Goal: Transaction & Acquisition: Purchase product/service

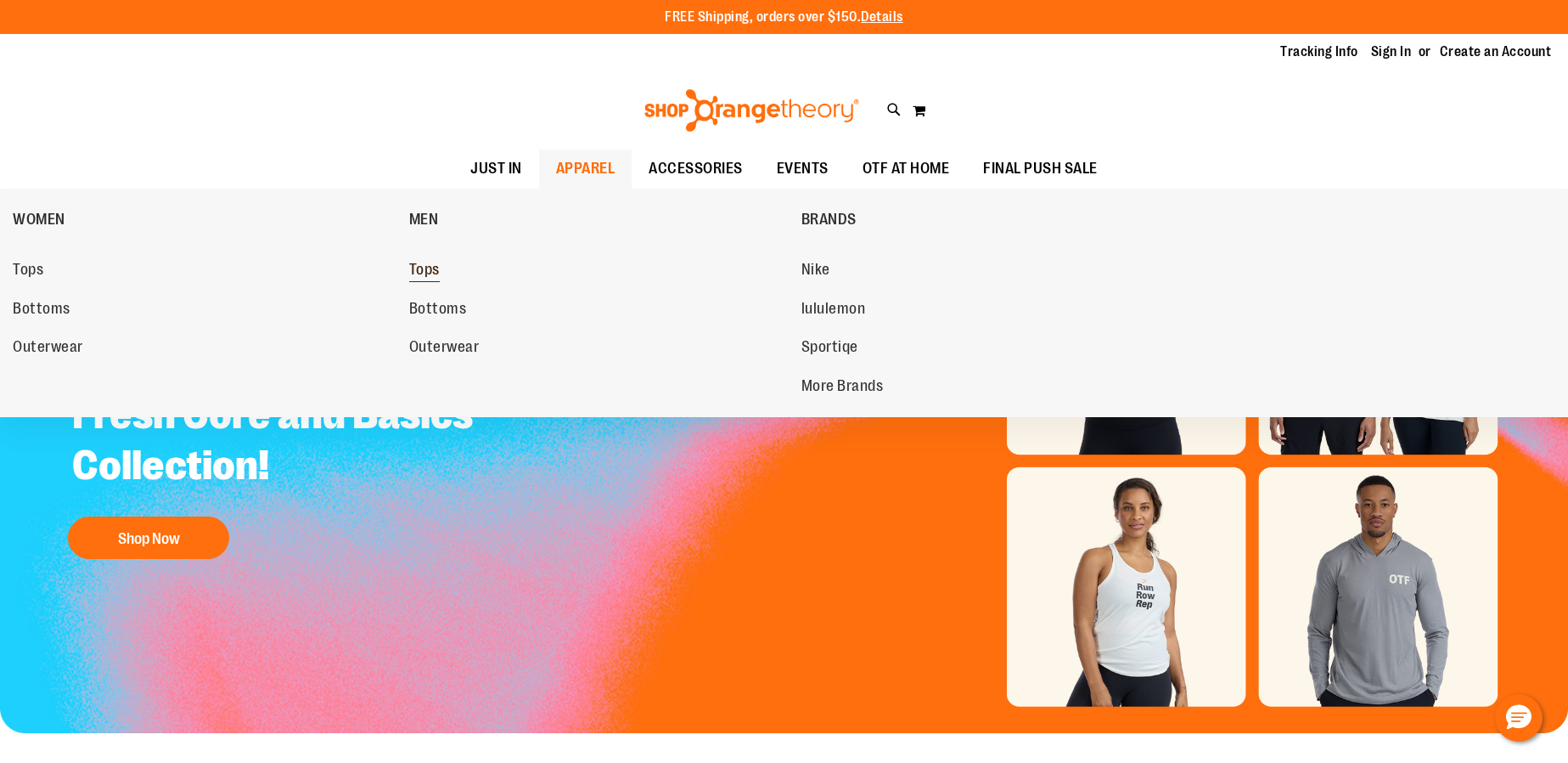
click at [428, 272] on span "Tops" at bounding box center [424, 272] width 30 height 21
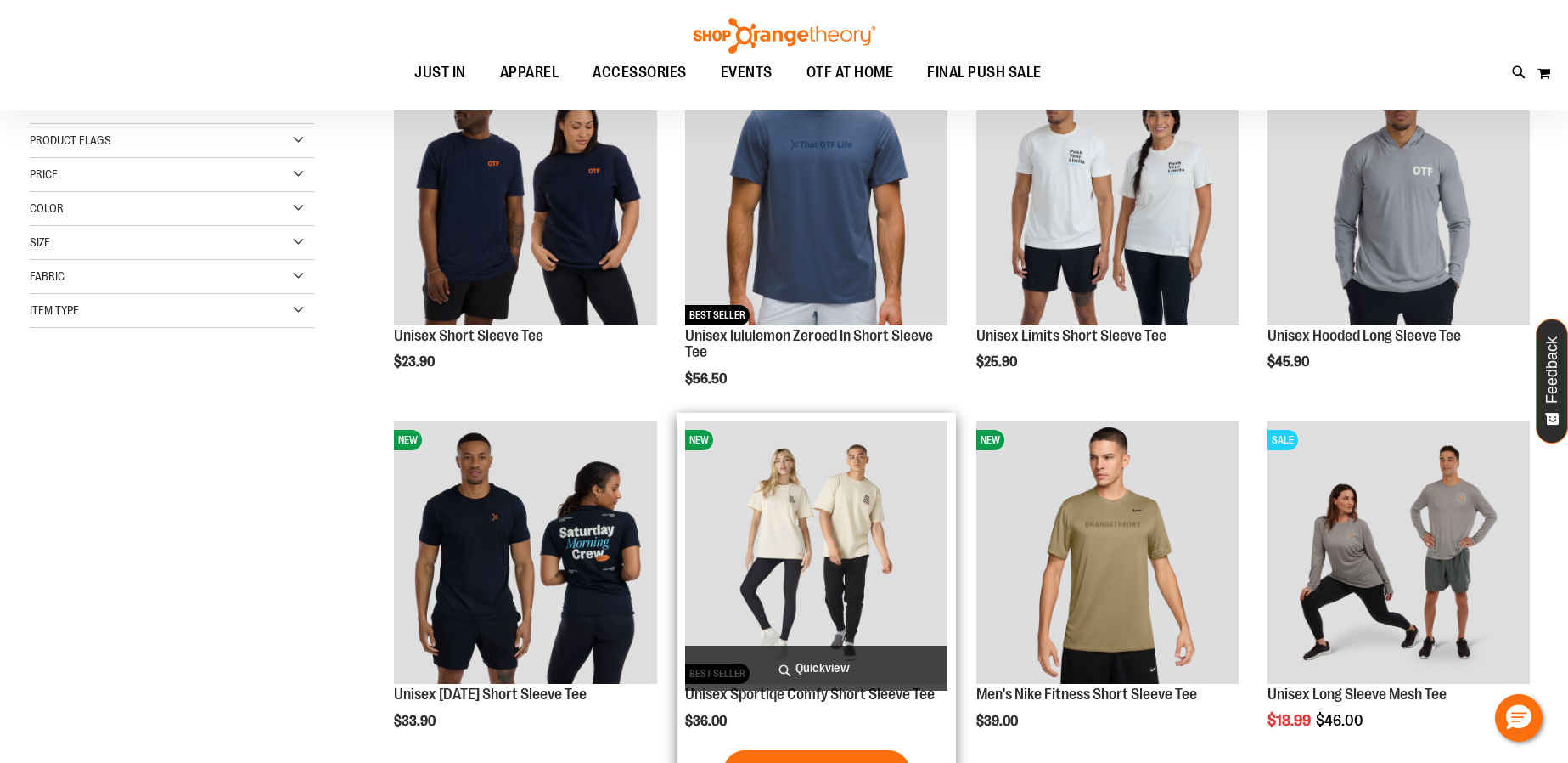
scroll to position [458, 0]
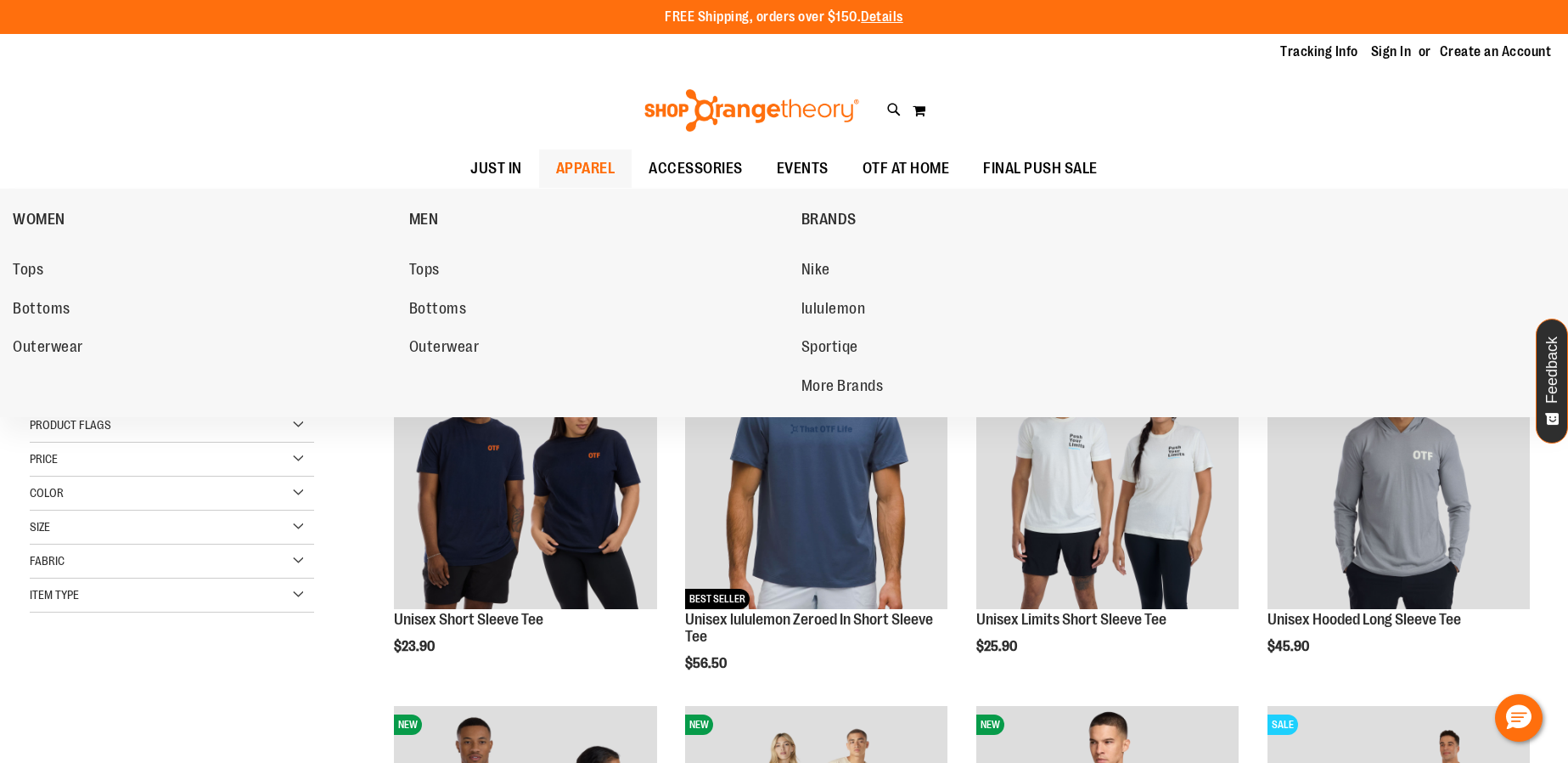
click at [557, 171] on span "APPAREL" at bounding box center [586, 168] width 59 height 38
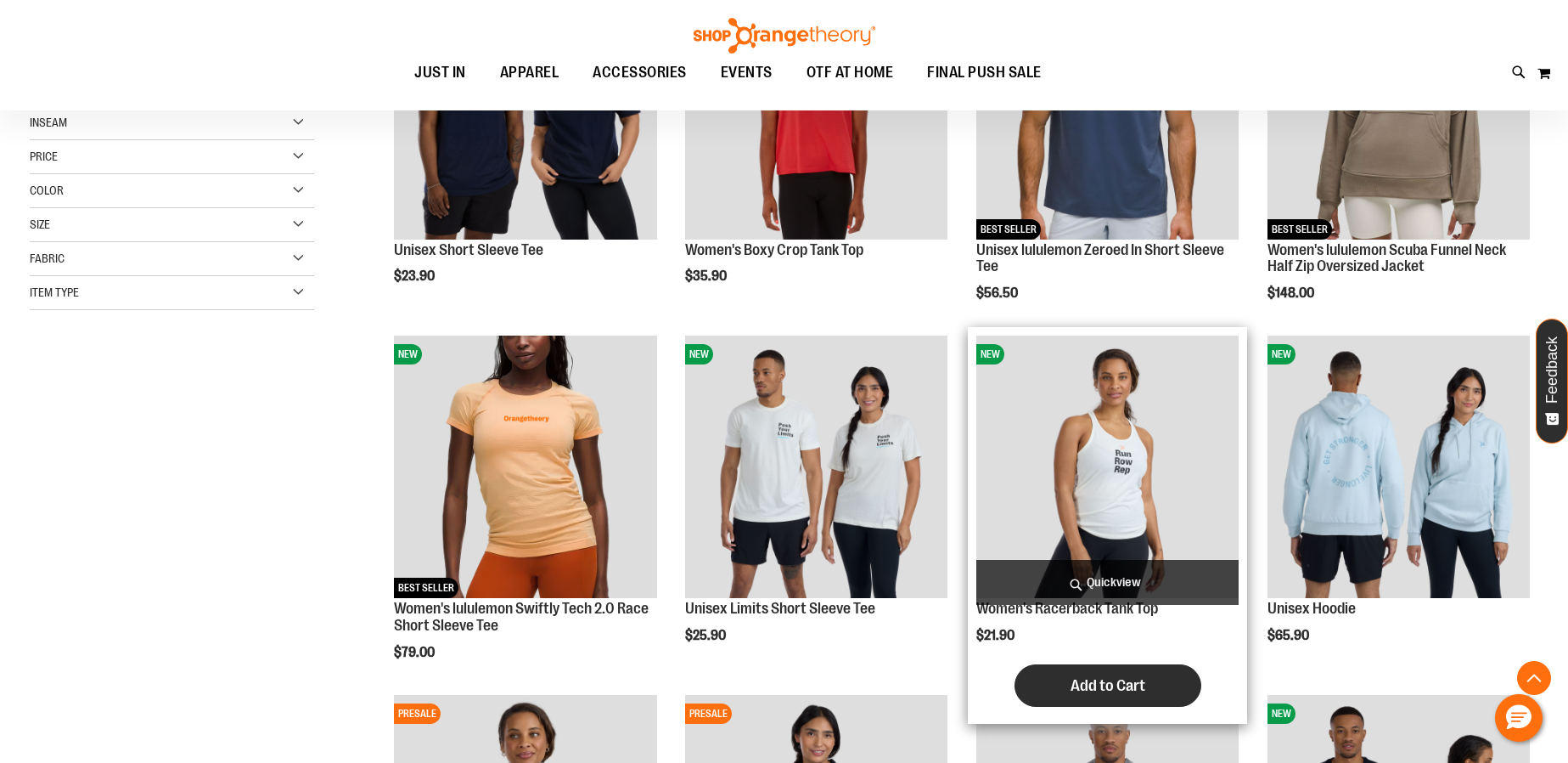
scroll to position [543, 0]
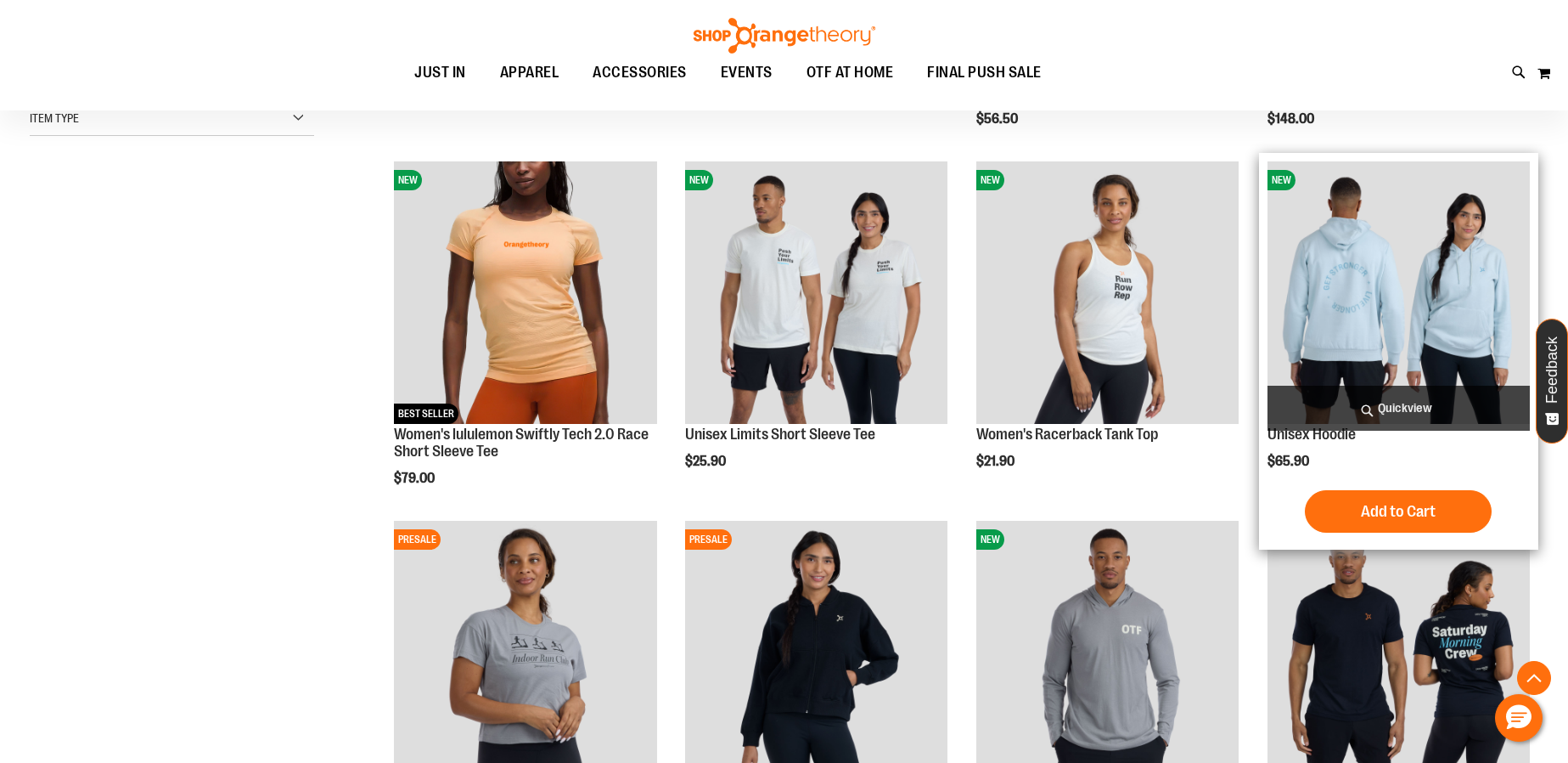
click at [1329, 316] on img "product" at bounding box center [1399, 293] width 263 height 263
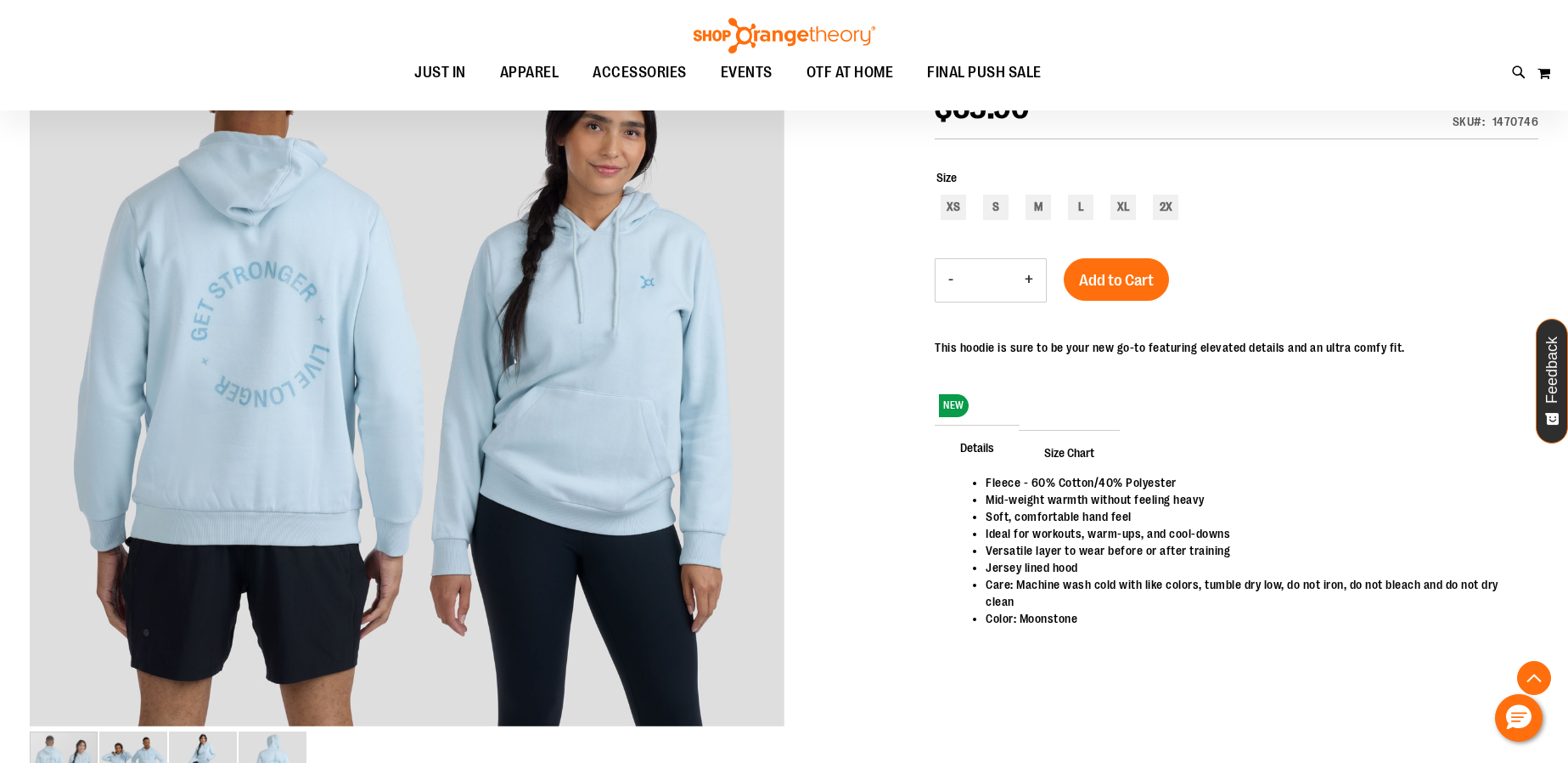
scroll to position [359, 0]
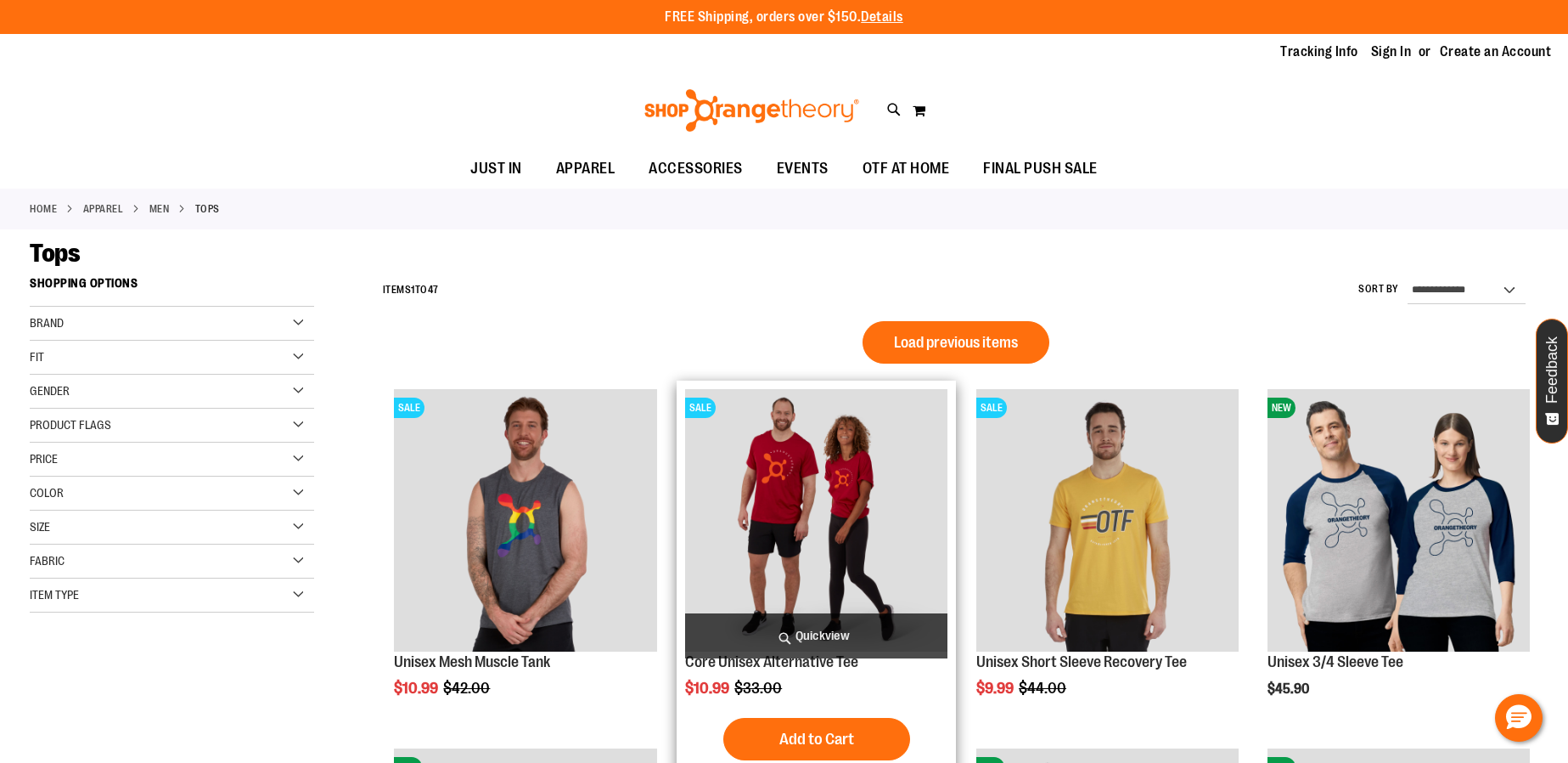
click at [860, 497] on img "product" at bounding box center [816, 521] width 263 height 263
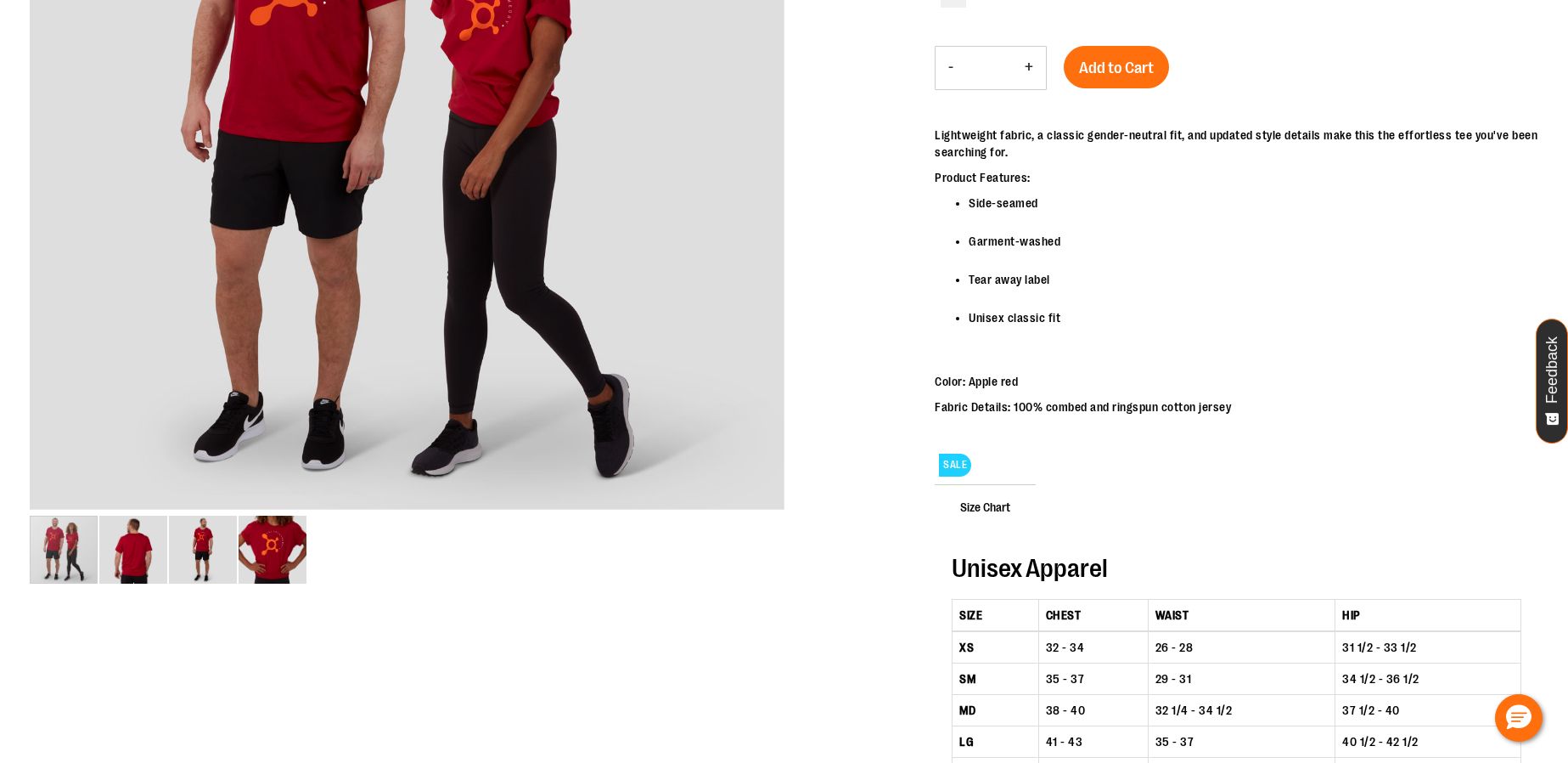
scroll to position [576, 0]
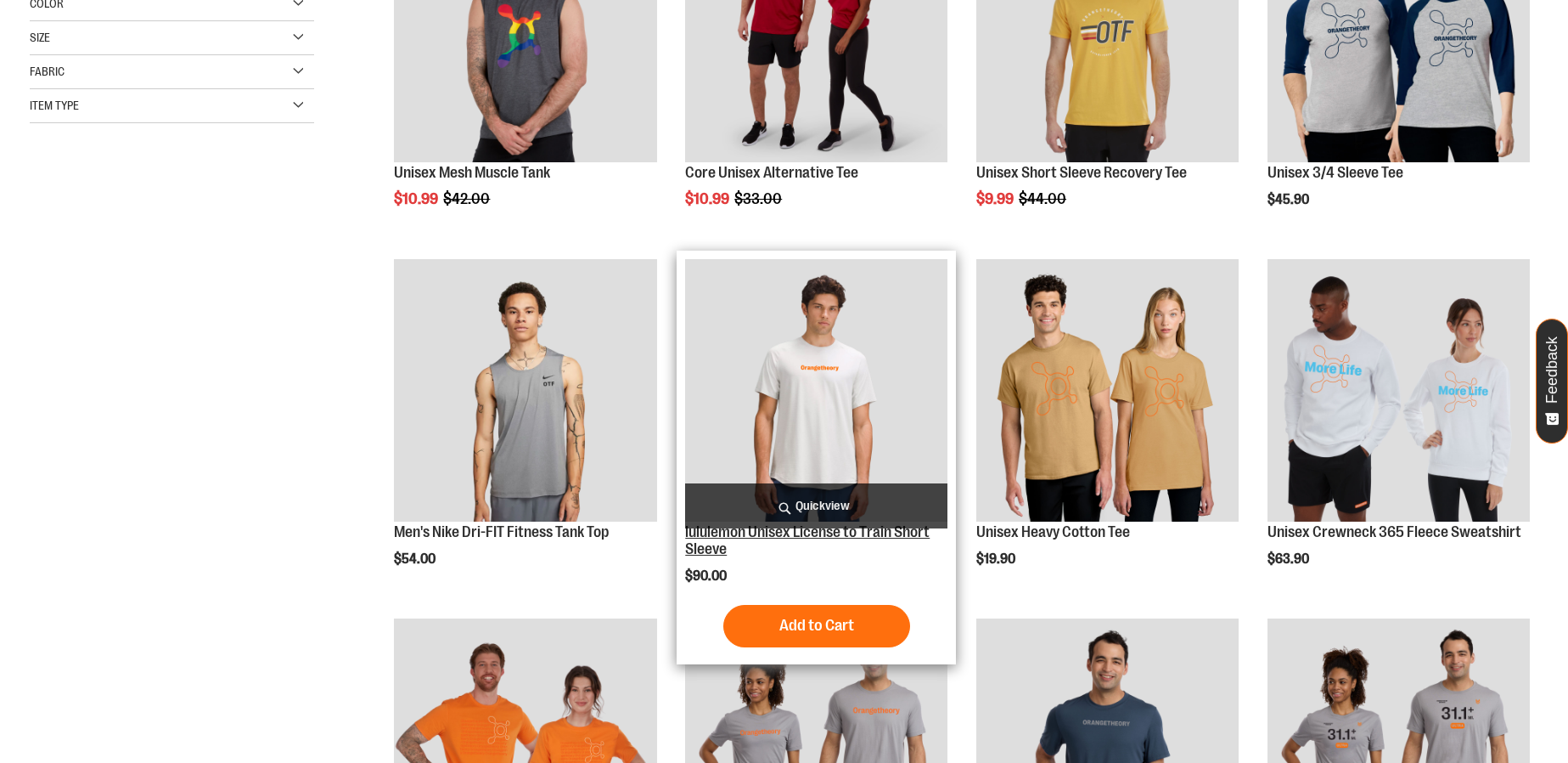
scroll to position [664, 0]
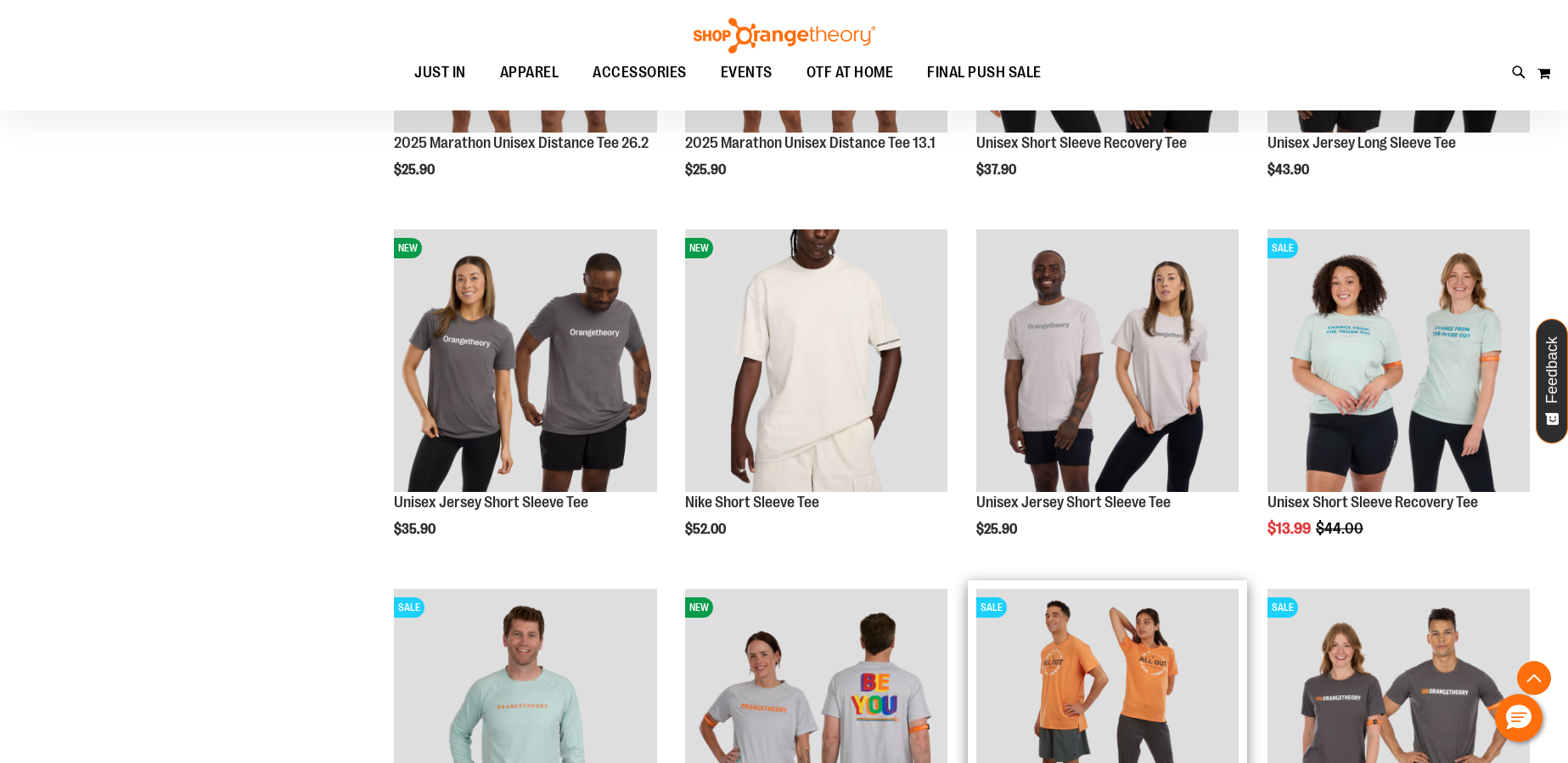
scroll to position [1661, 0]
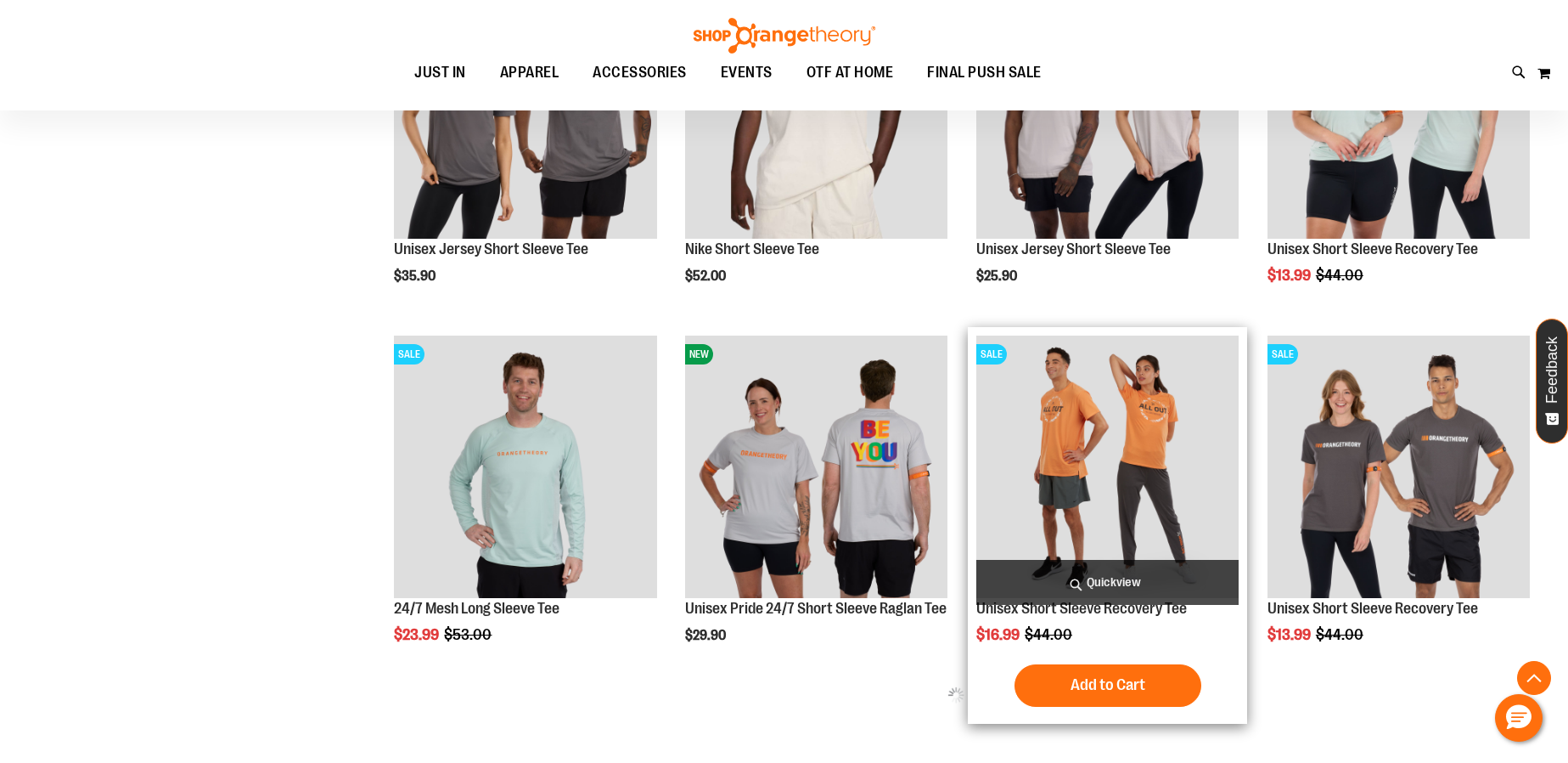
click at [1099, 473] on img "product" at bounding box center [1108, 467] width 263 height 263
click at [1069, 445] on img "product" at bounding box center [1108, 467] width 263 height 263
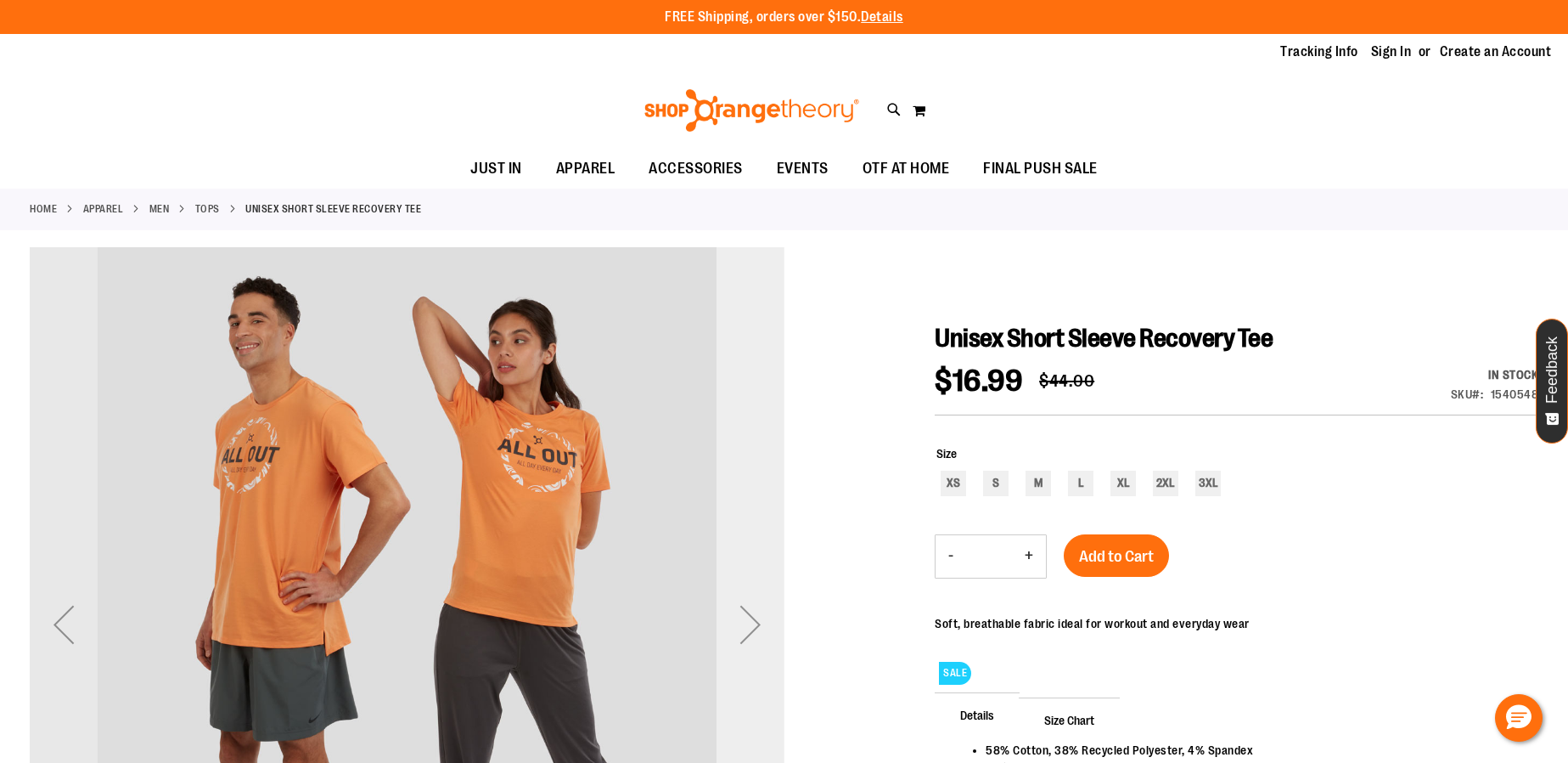
click at [733, 635] on div "Next" at bounding box center [751, 624] width 68 height 68
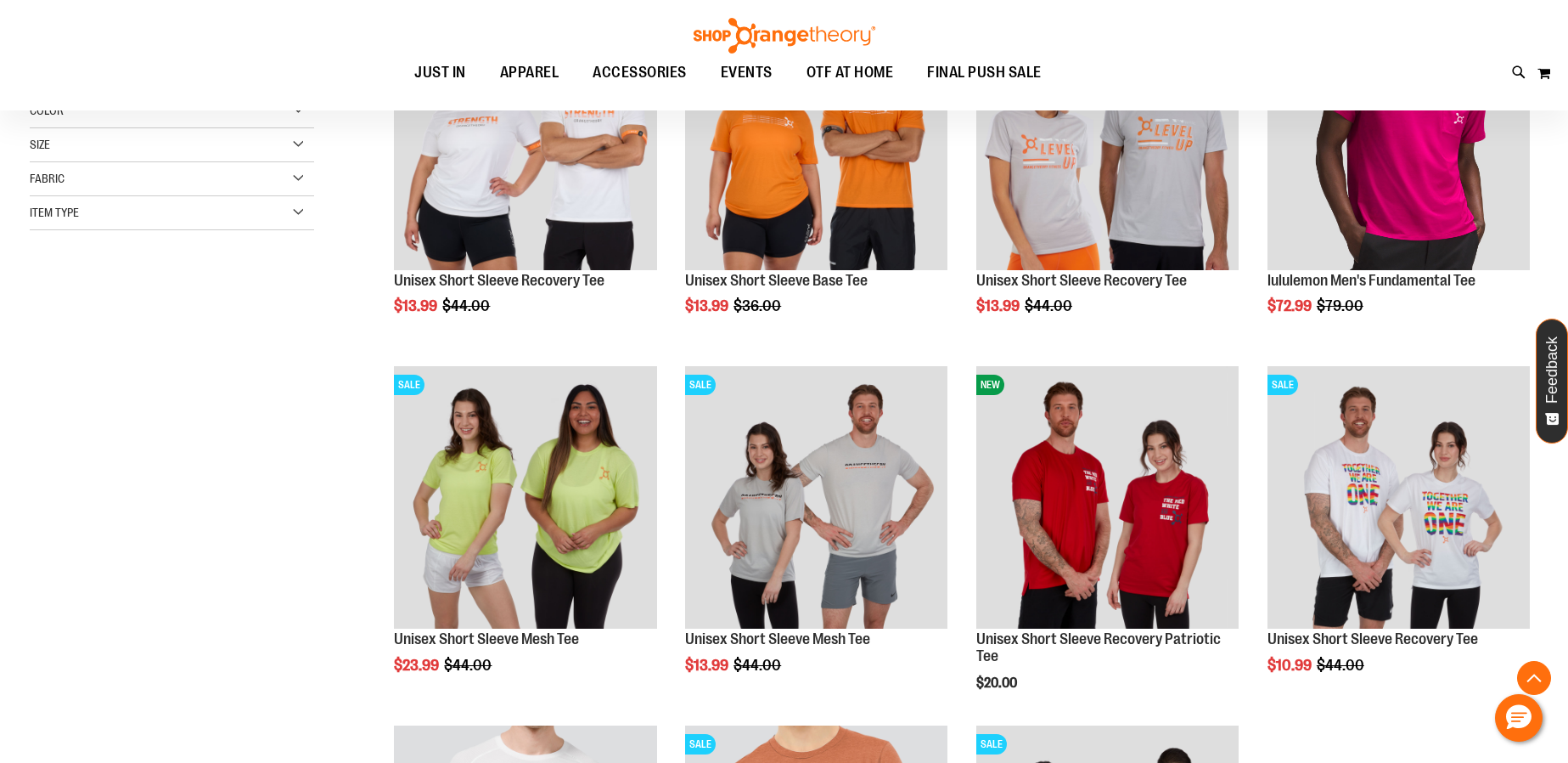
scroll to position [804, 0]
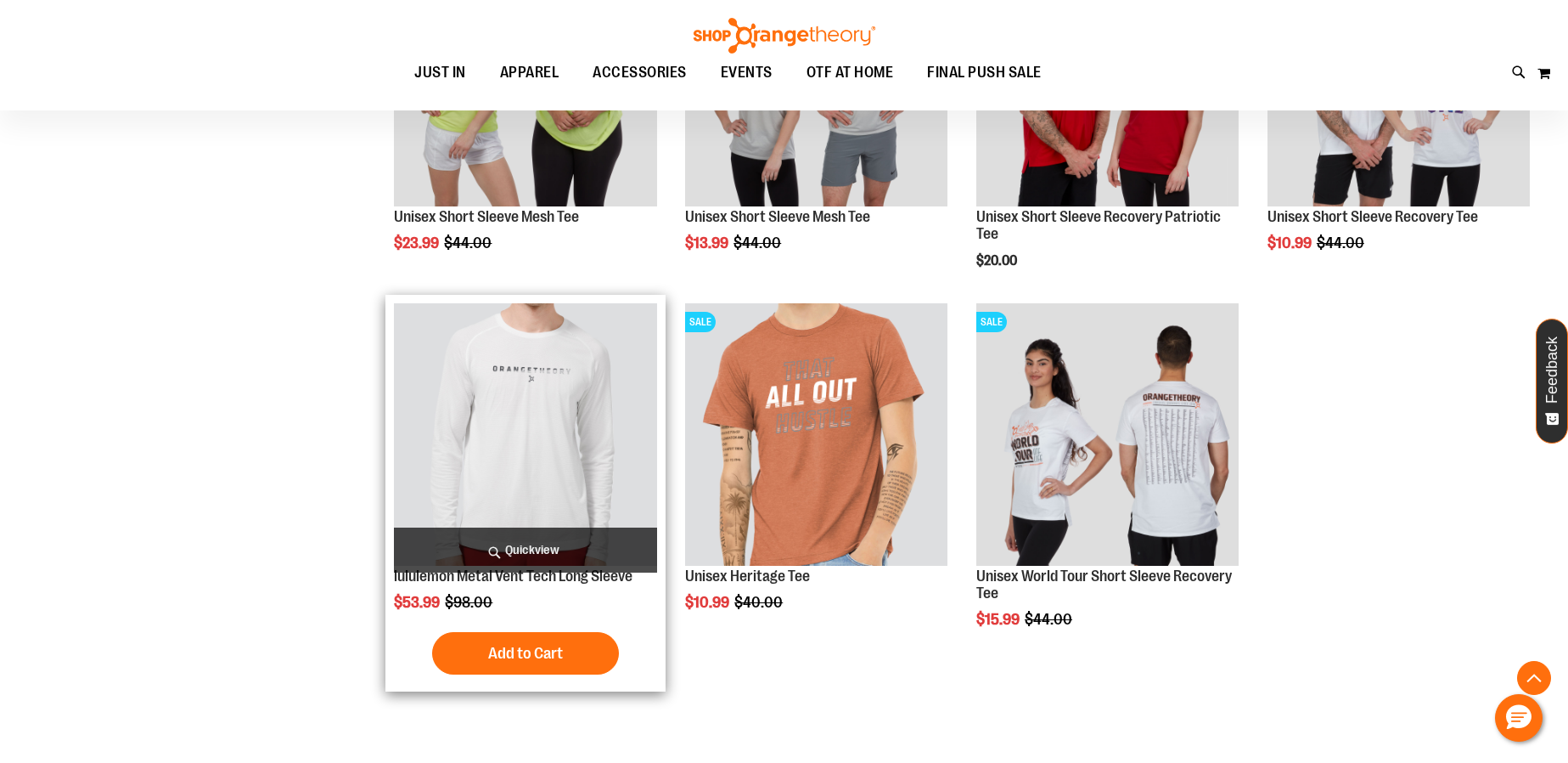
click at [540, 357] on img "product" at bounding box center [525, 435] width 263 height 263
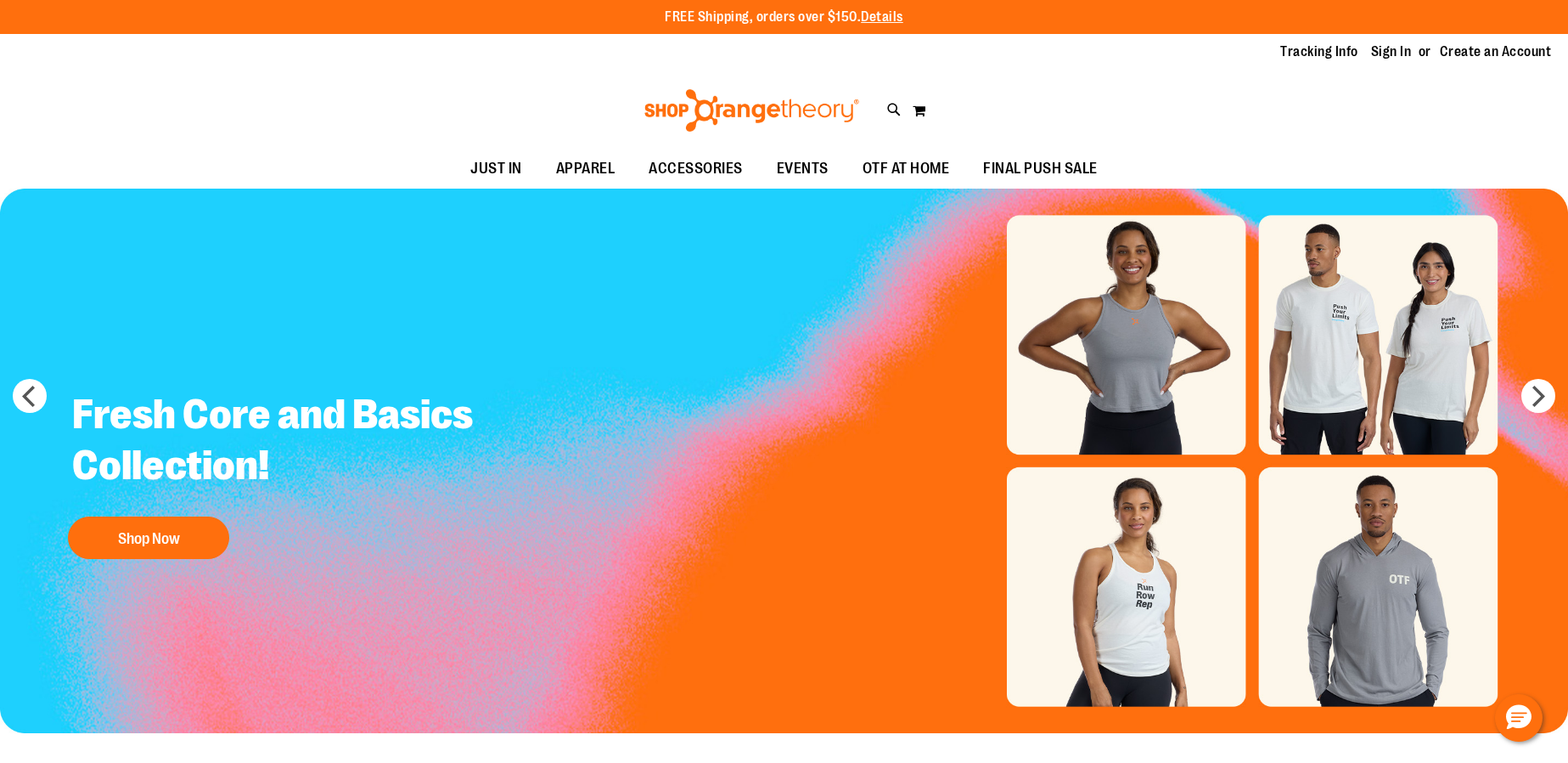
click at [1175, 577] on img "Slide 1 of 7" at bounding box center [784, 460] width 1568 height 544
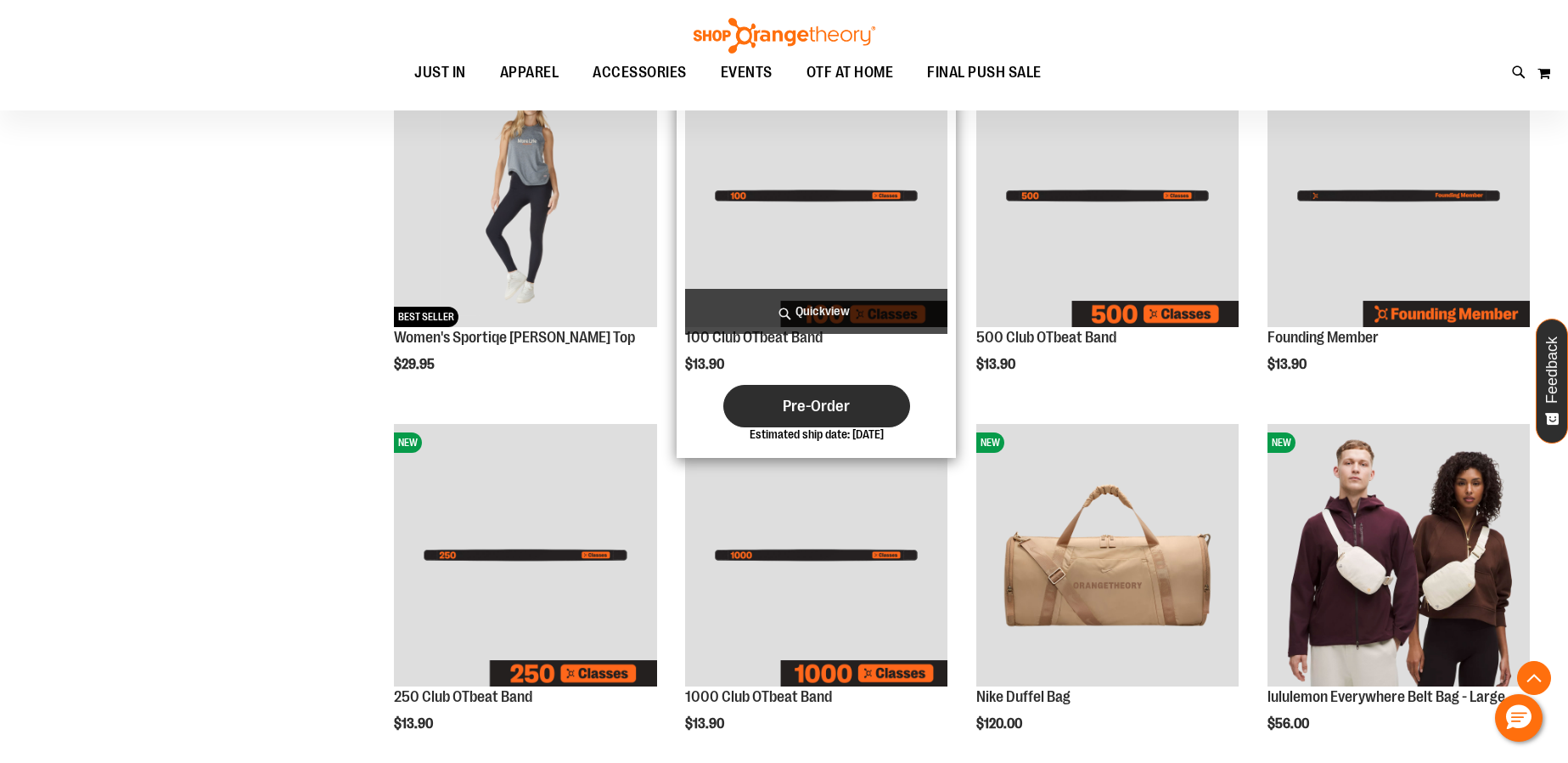
scroll to position [902, 0]
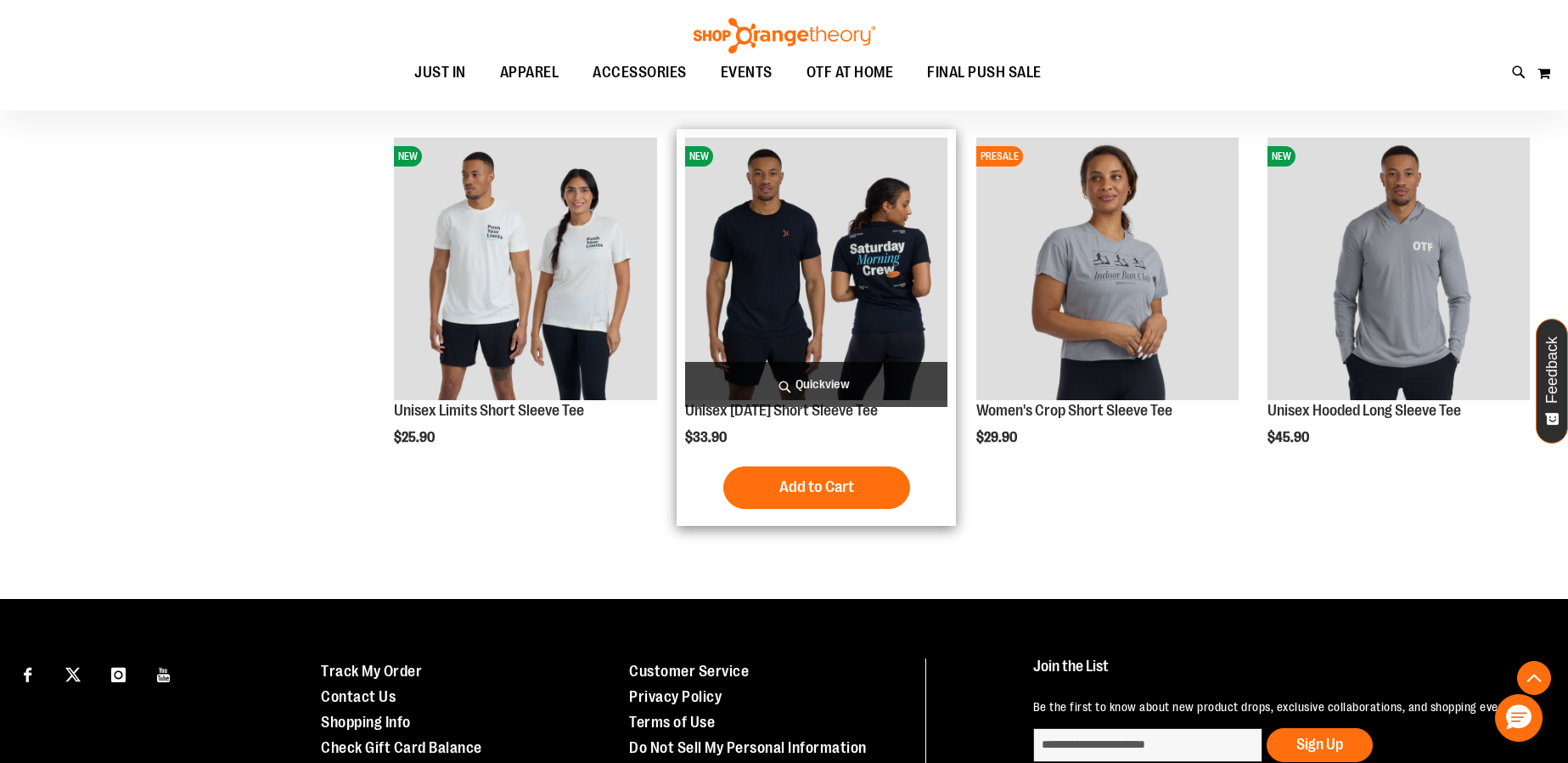
scroll to position [2091, 0]
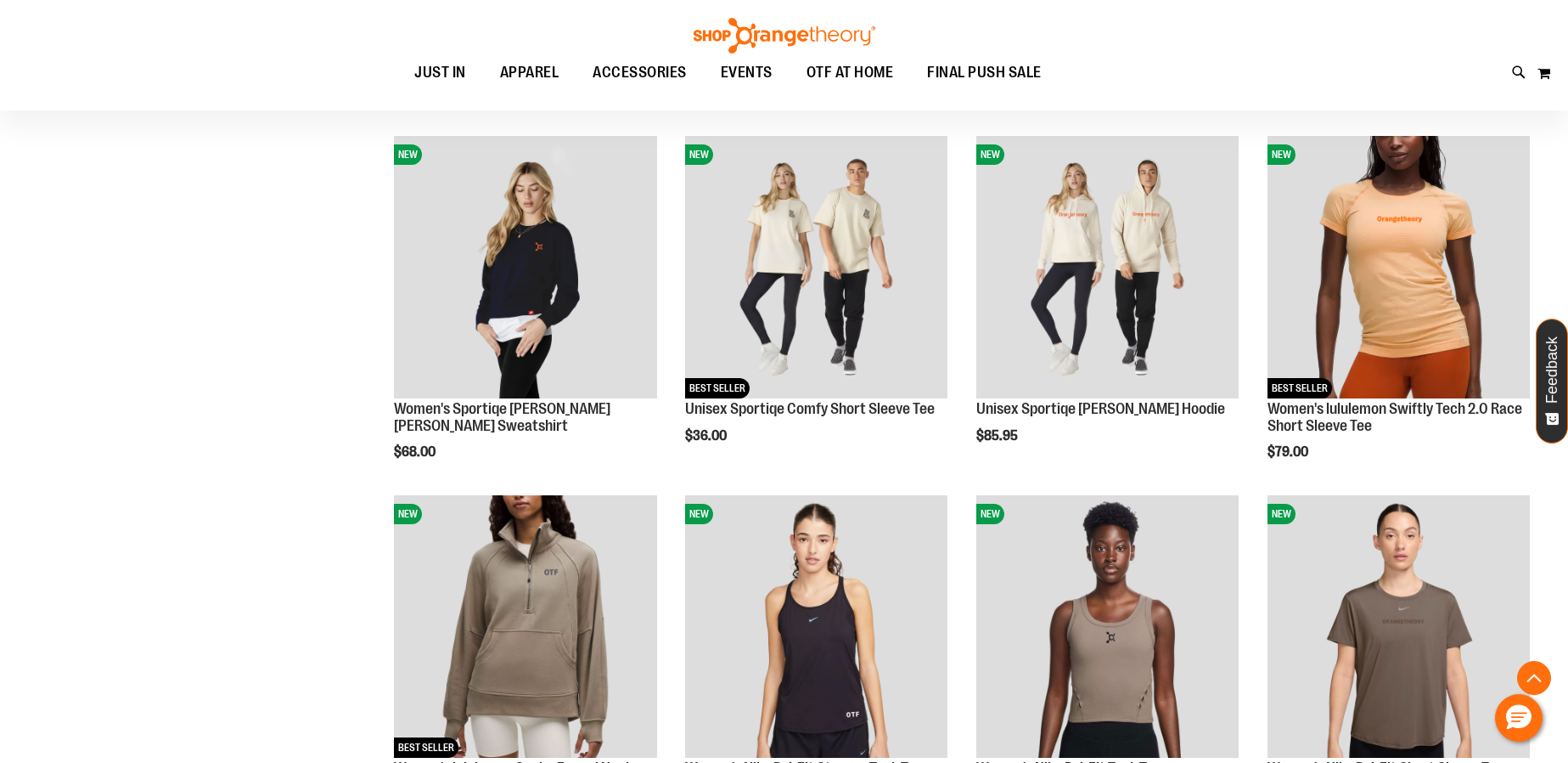
scroll to position [3023, 0]
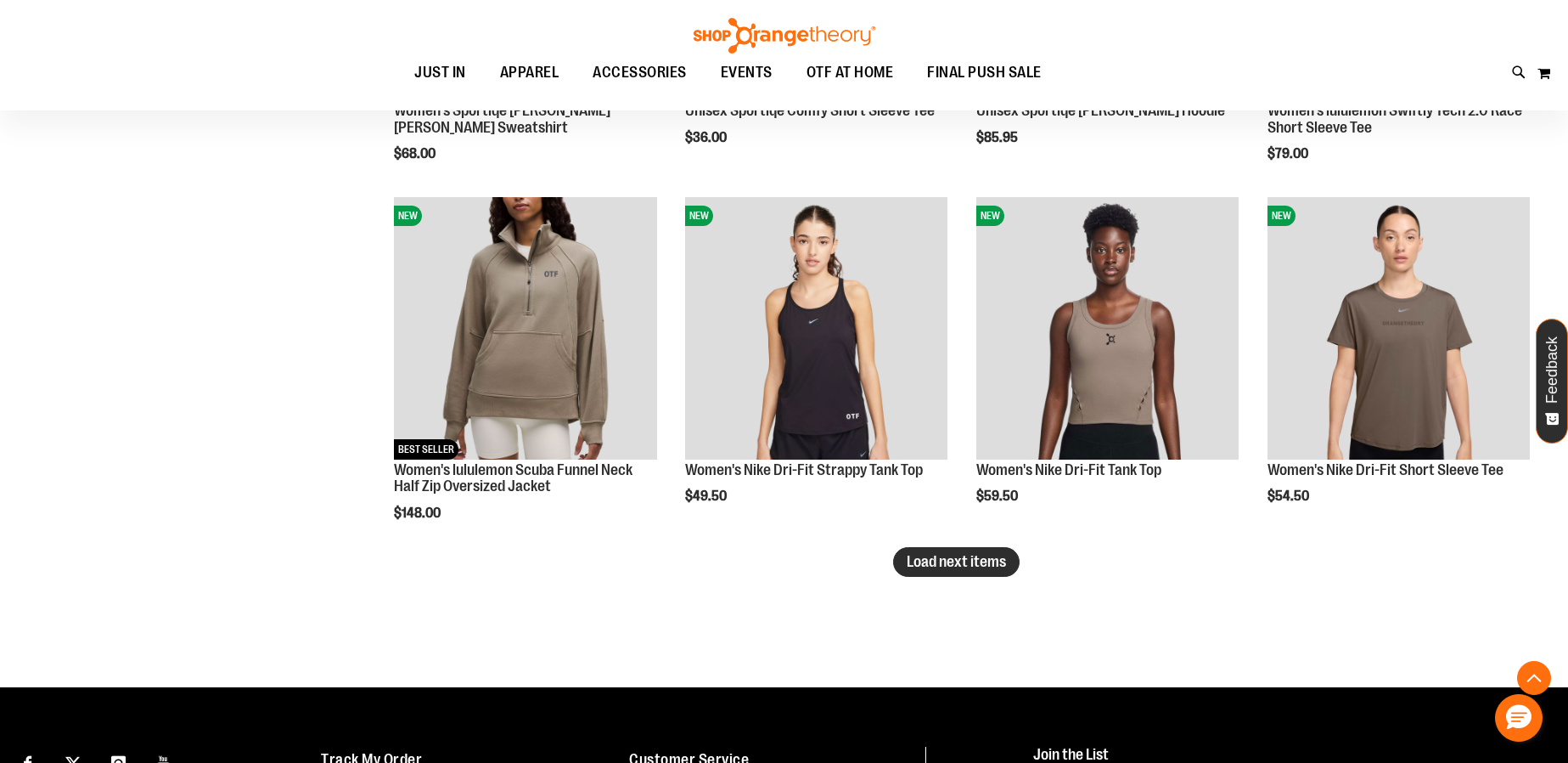
click at [946, 566] on span "Load next items" at bounding box center [956, 561] width 99 height 17
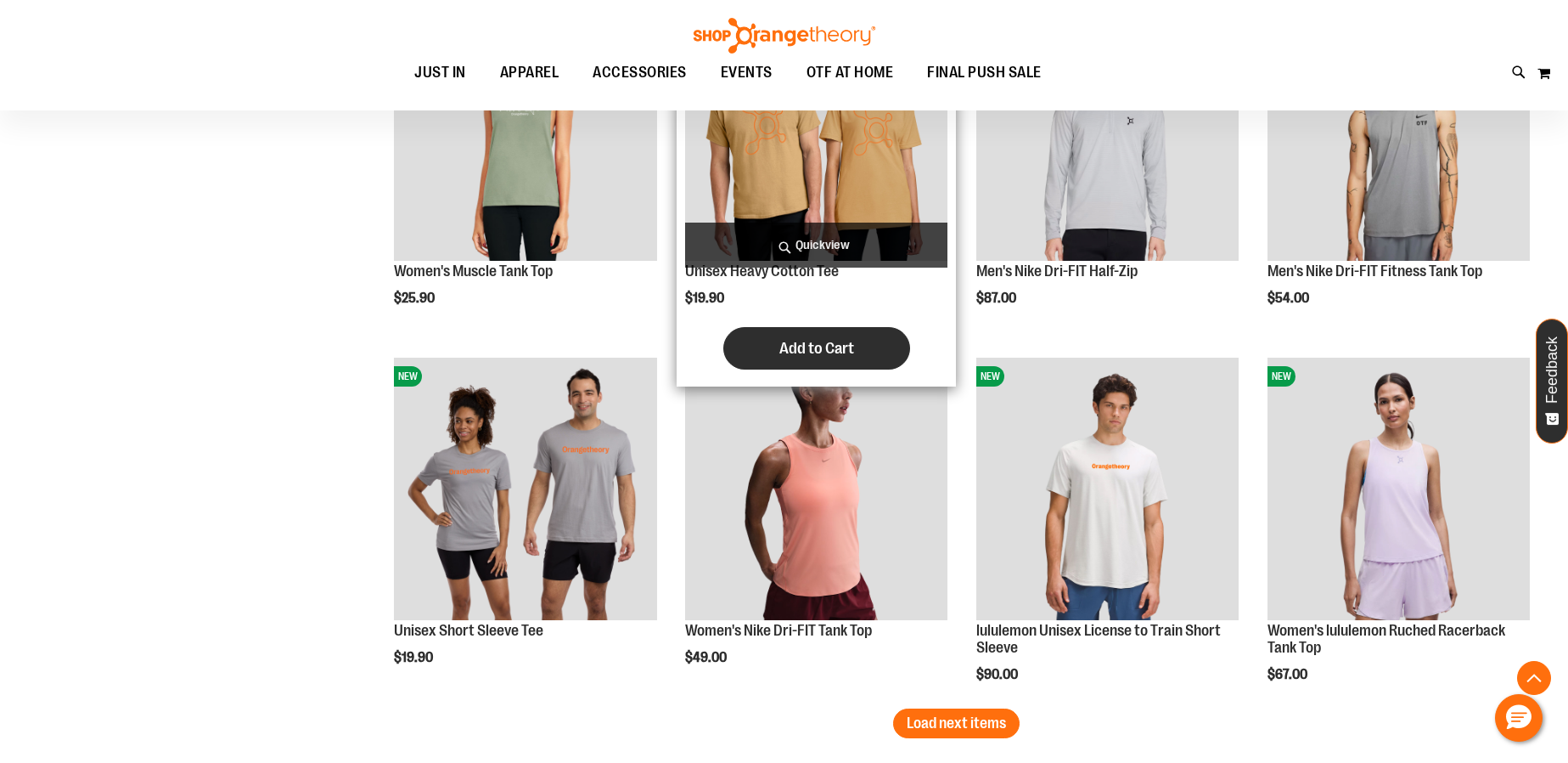
scroll to position [3644, 0]
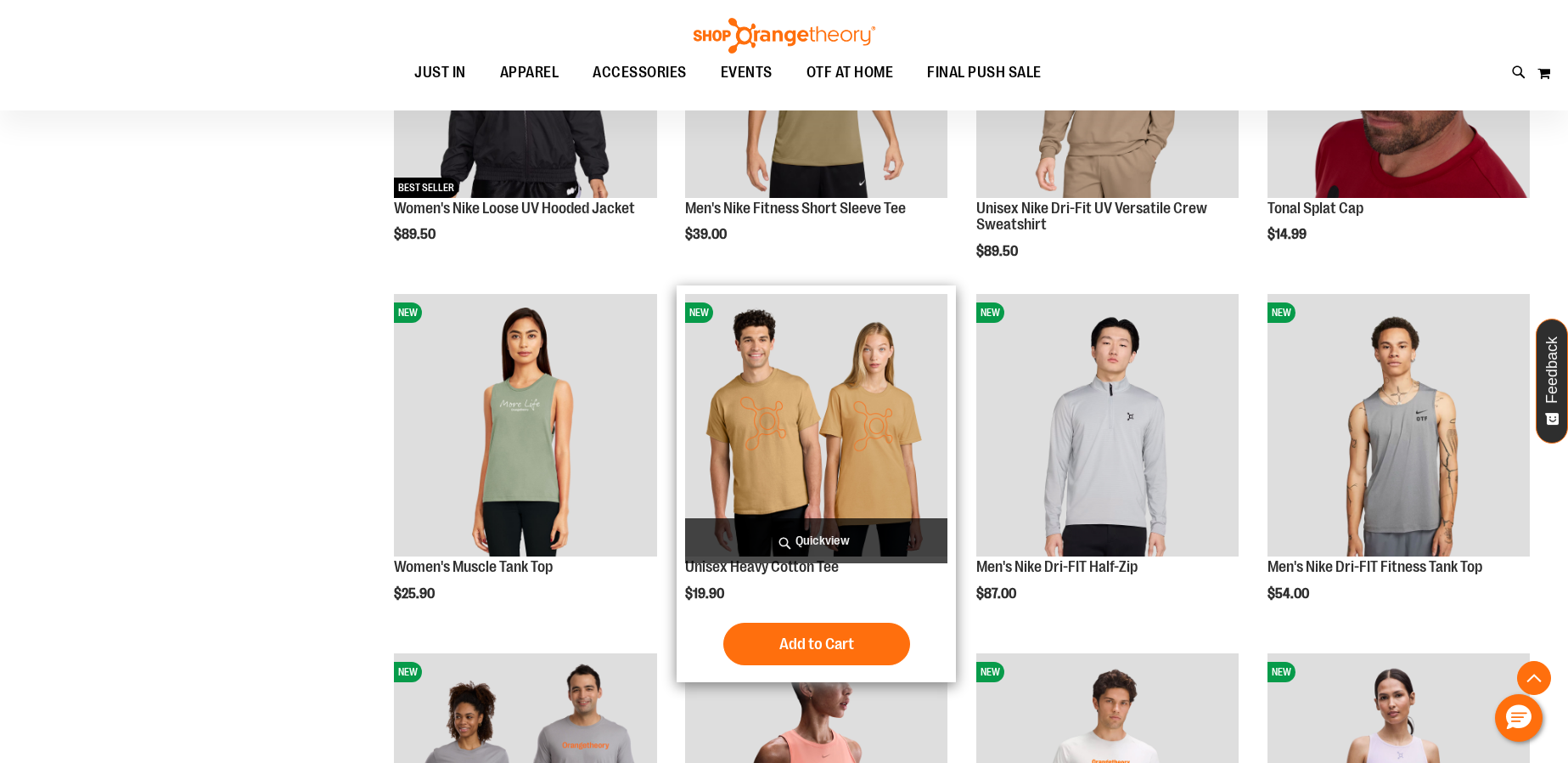
click at [781, 437] on img "product" at bounding box center [816, 425] width 263 height 263
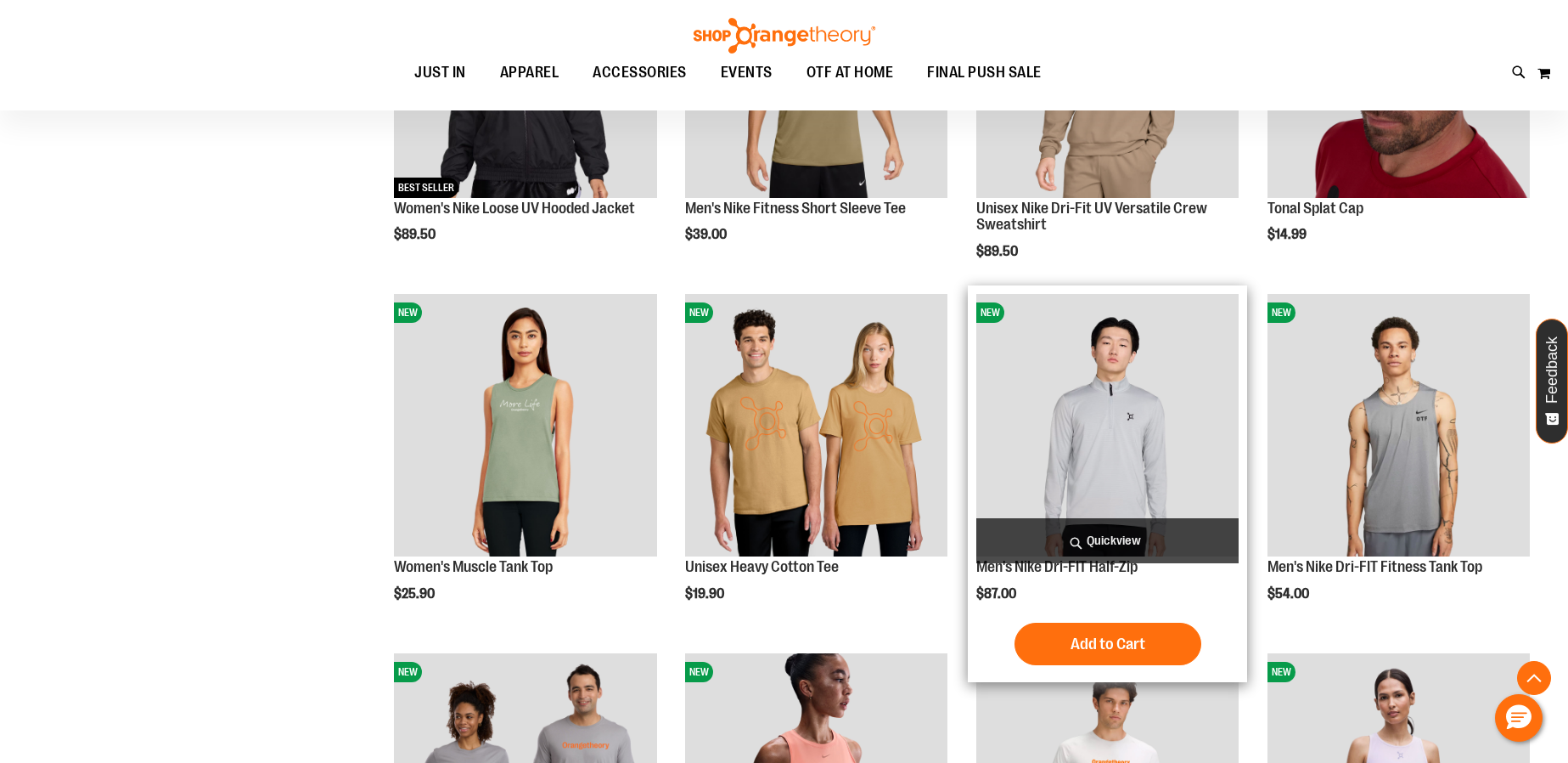
scroll to position [3261, 0]
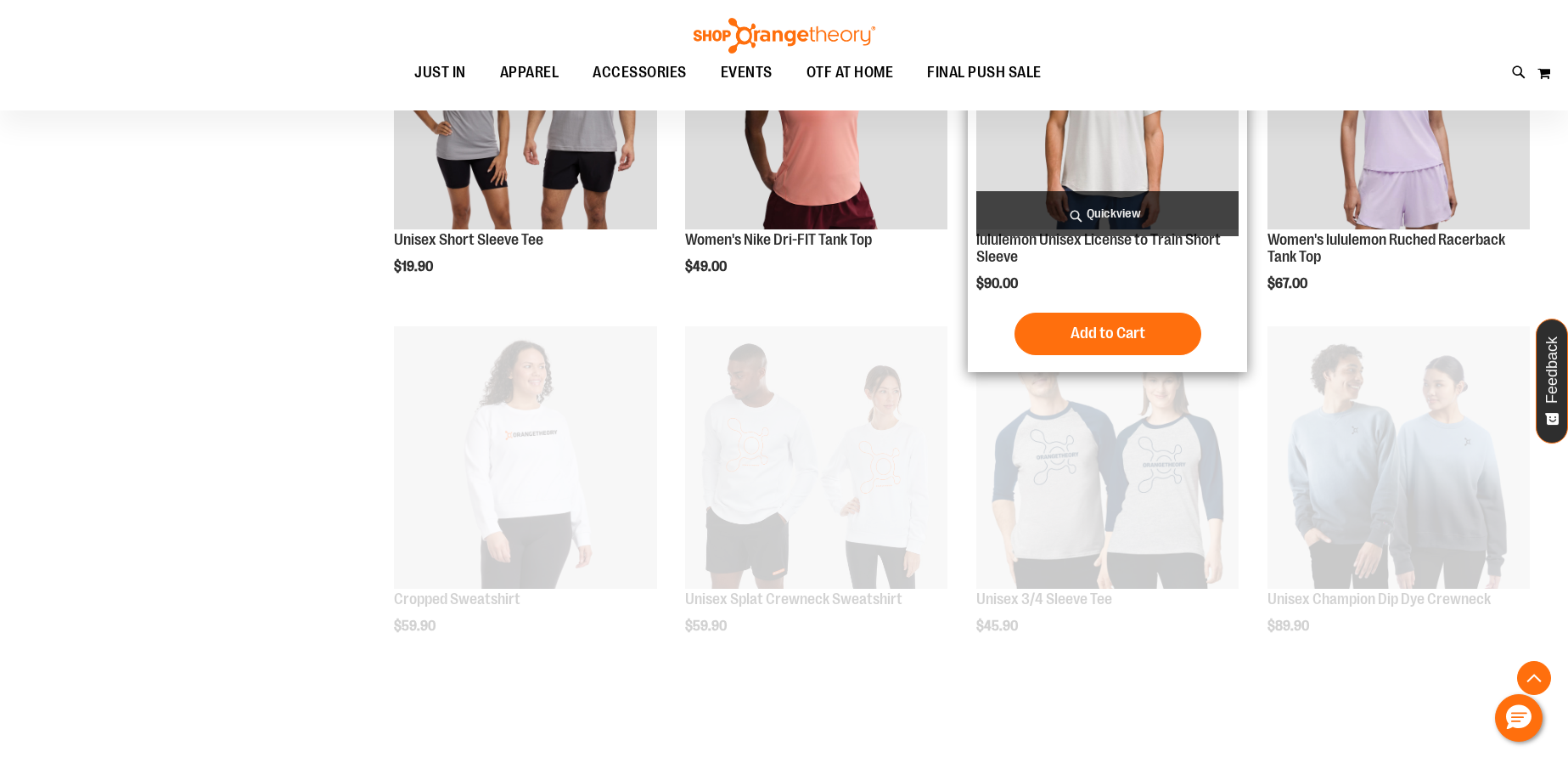
scroll to position [797, 0]
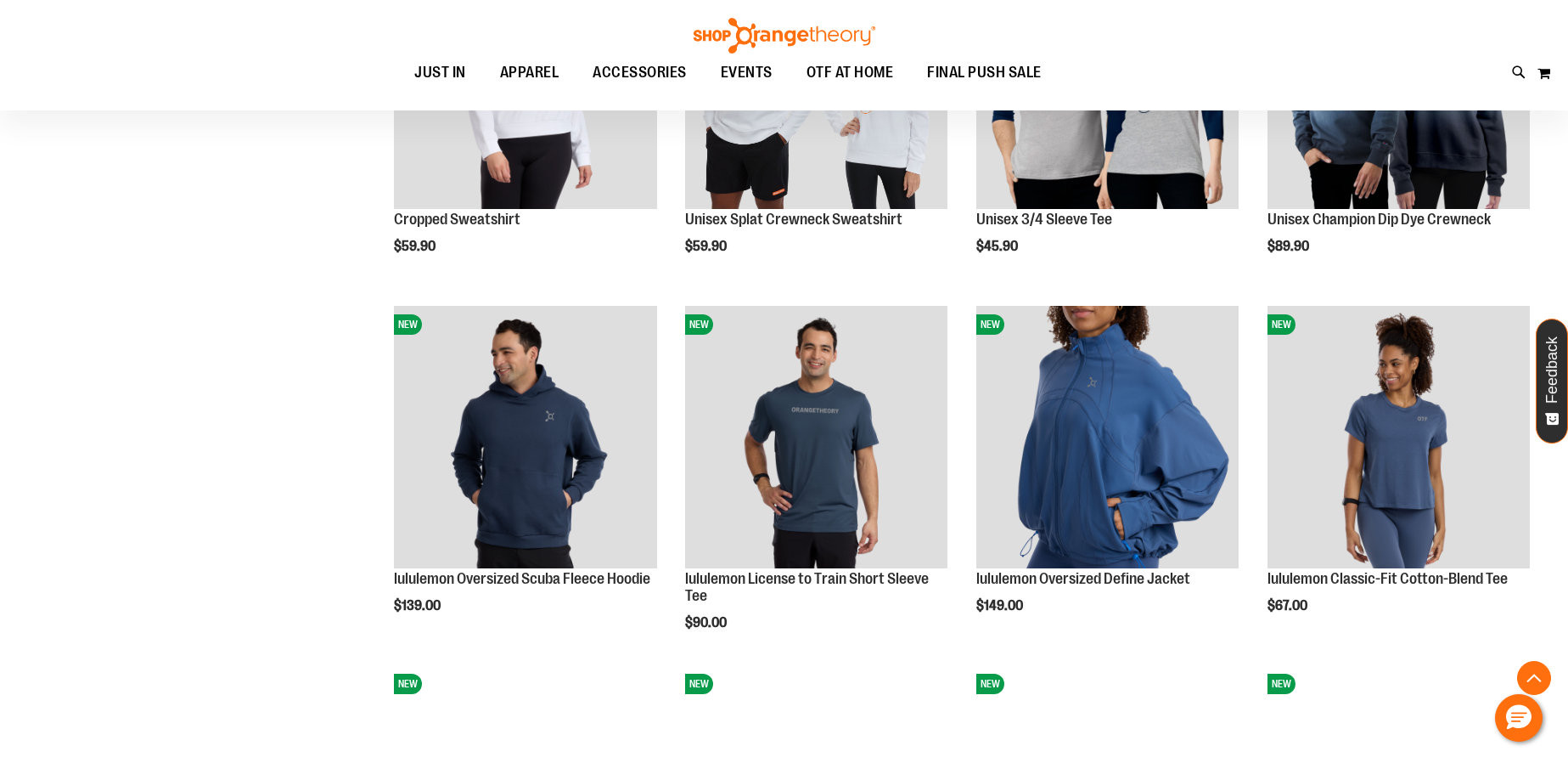
scroll to position [1681, 0]
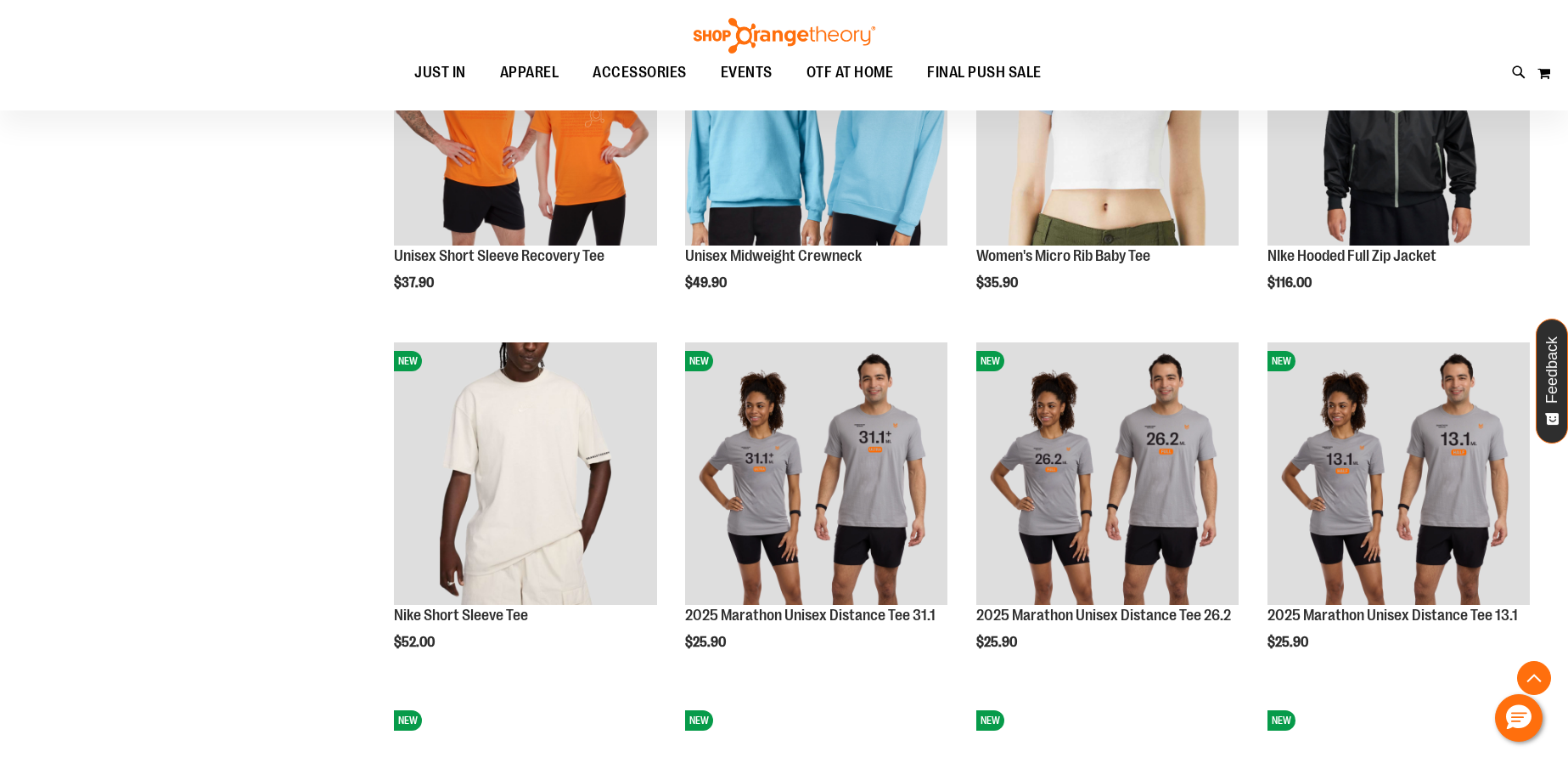
scroll to position [2904, 0]
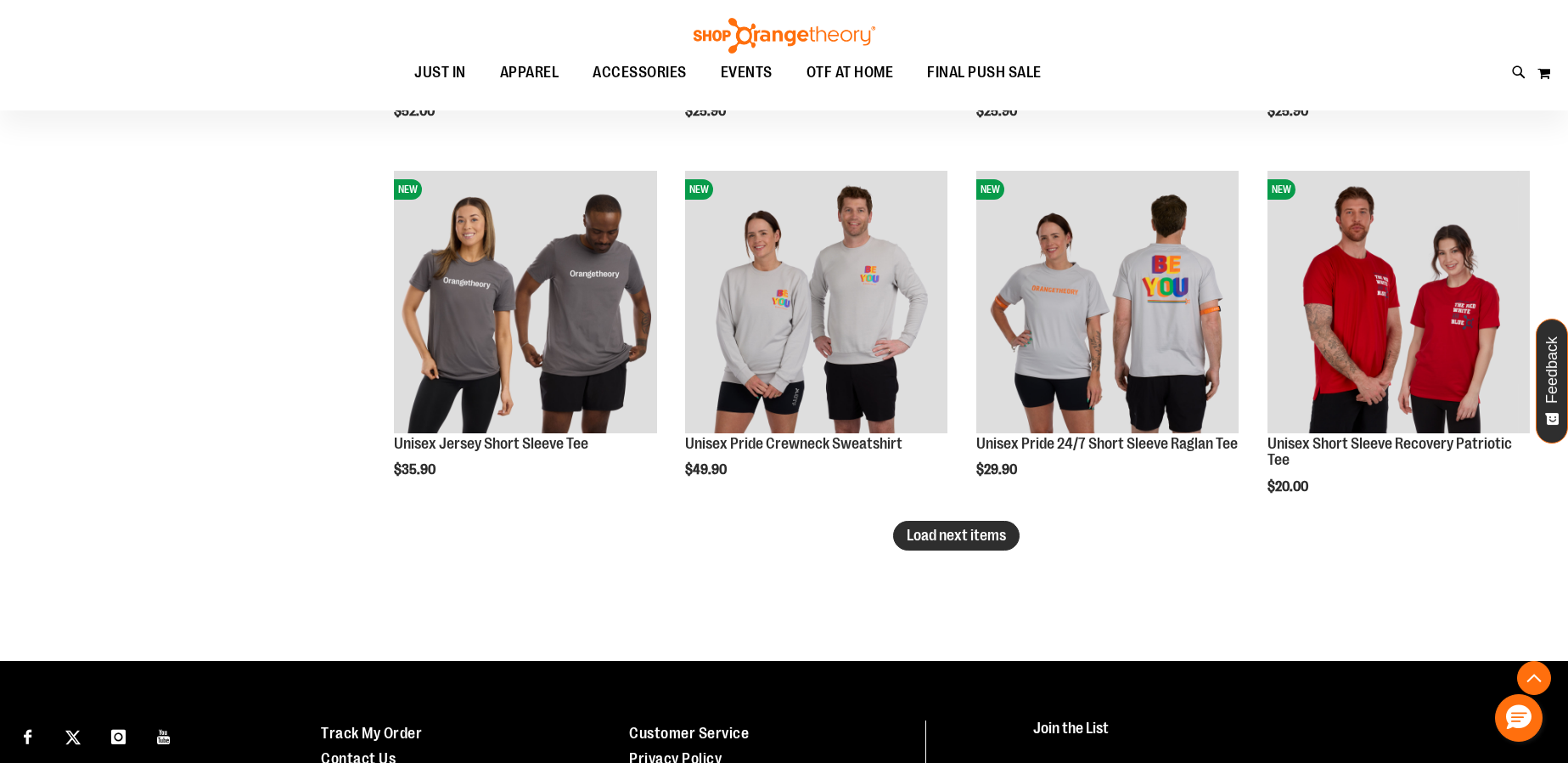
click at [949, 542] on span "Load next items" at bounding box center [956, 534] width 99 height 17
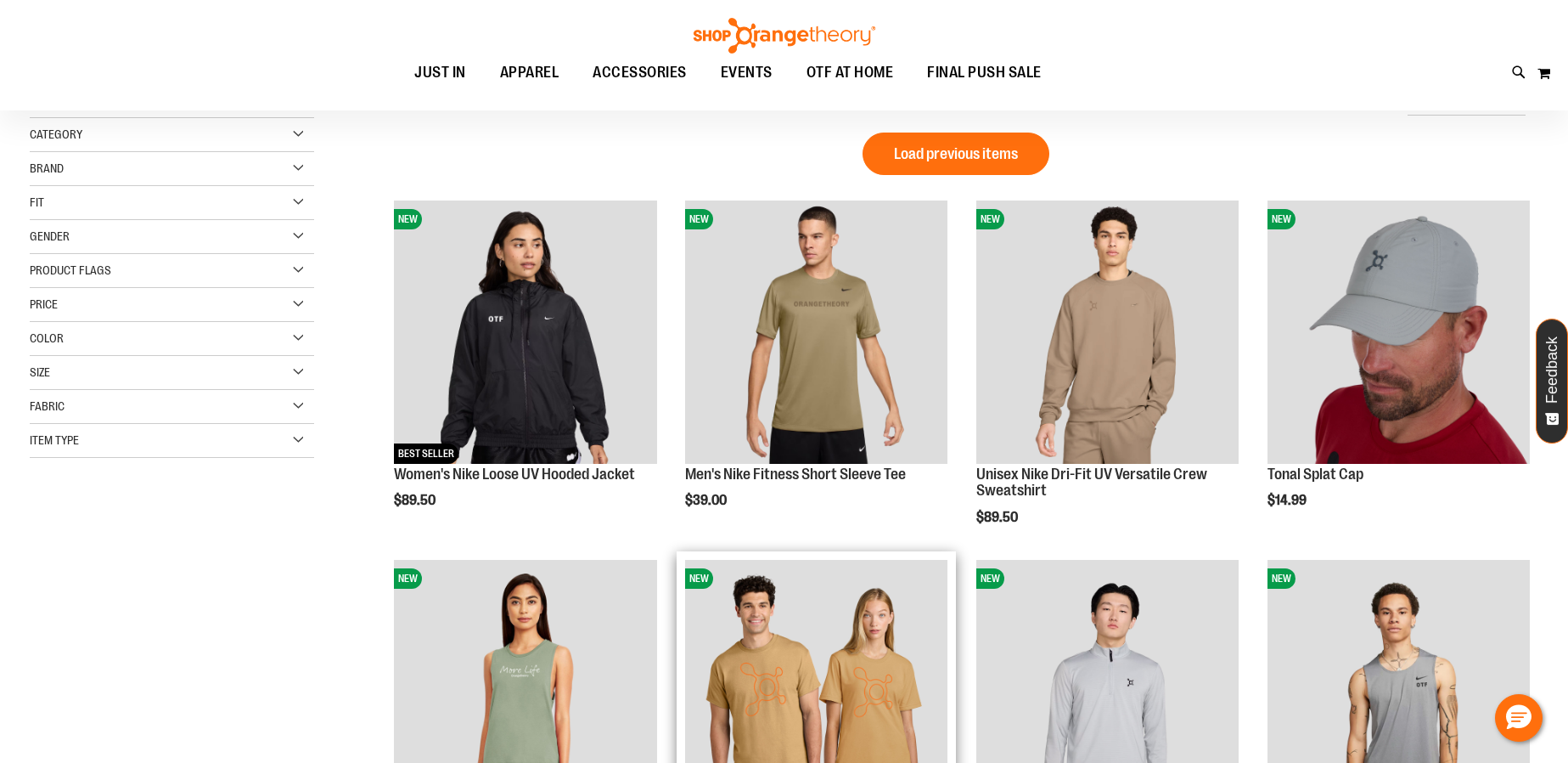
scroll to position [175, 0]
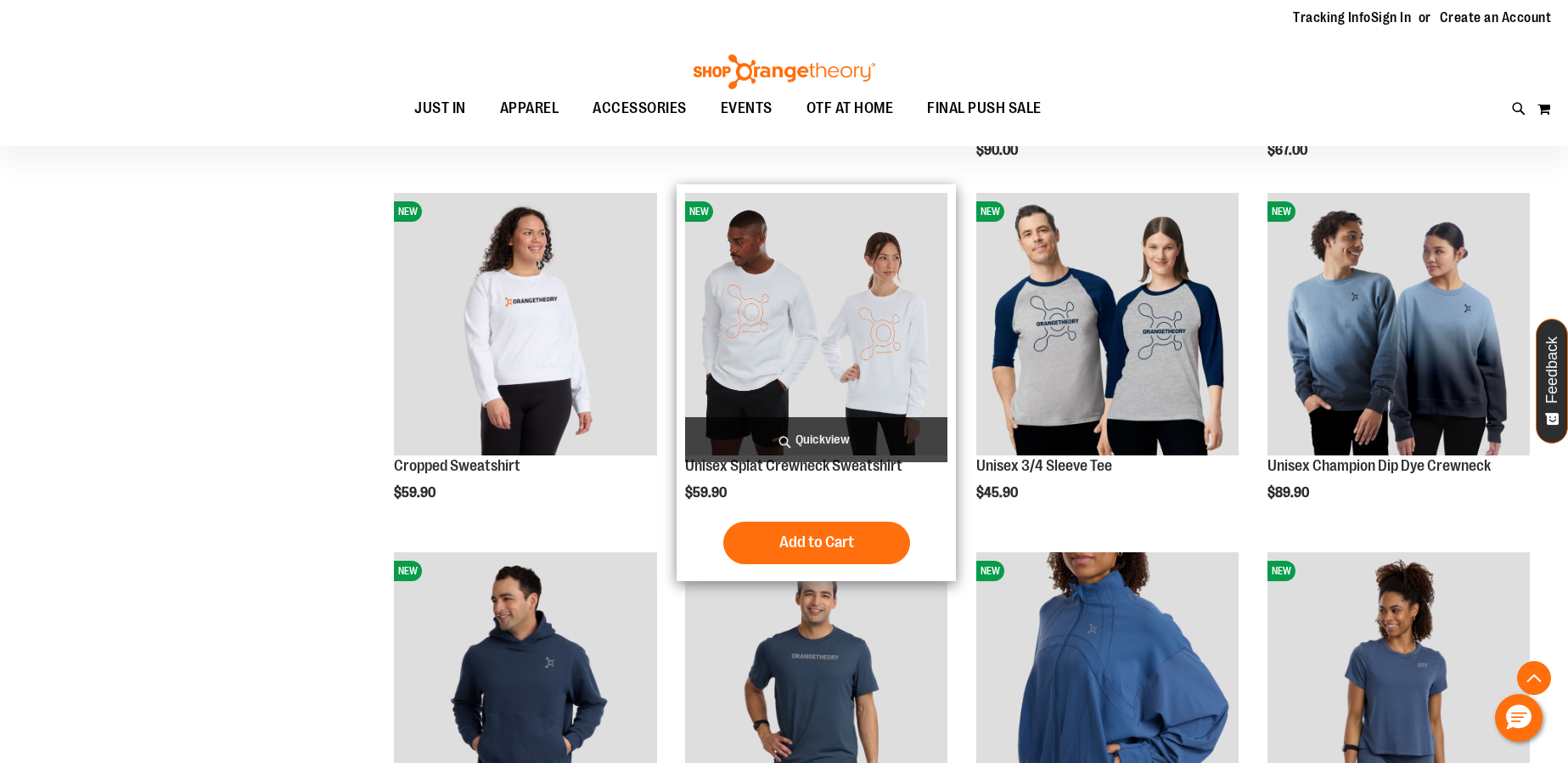
scroll to position [1513, 0]
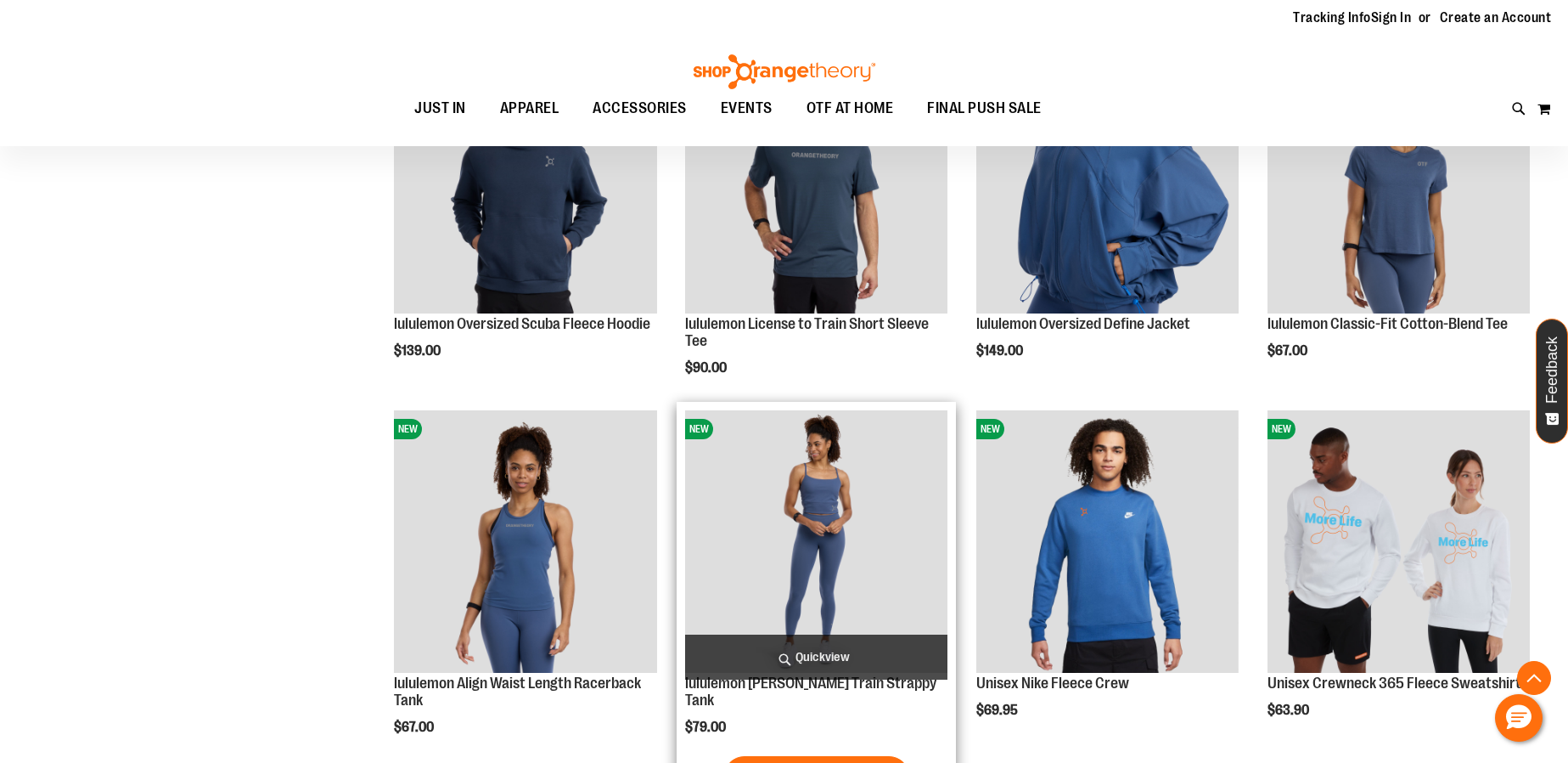
scroll to position [2023, 0]
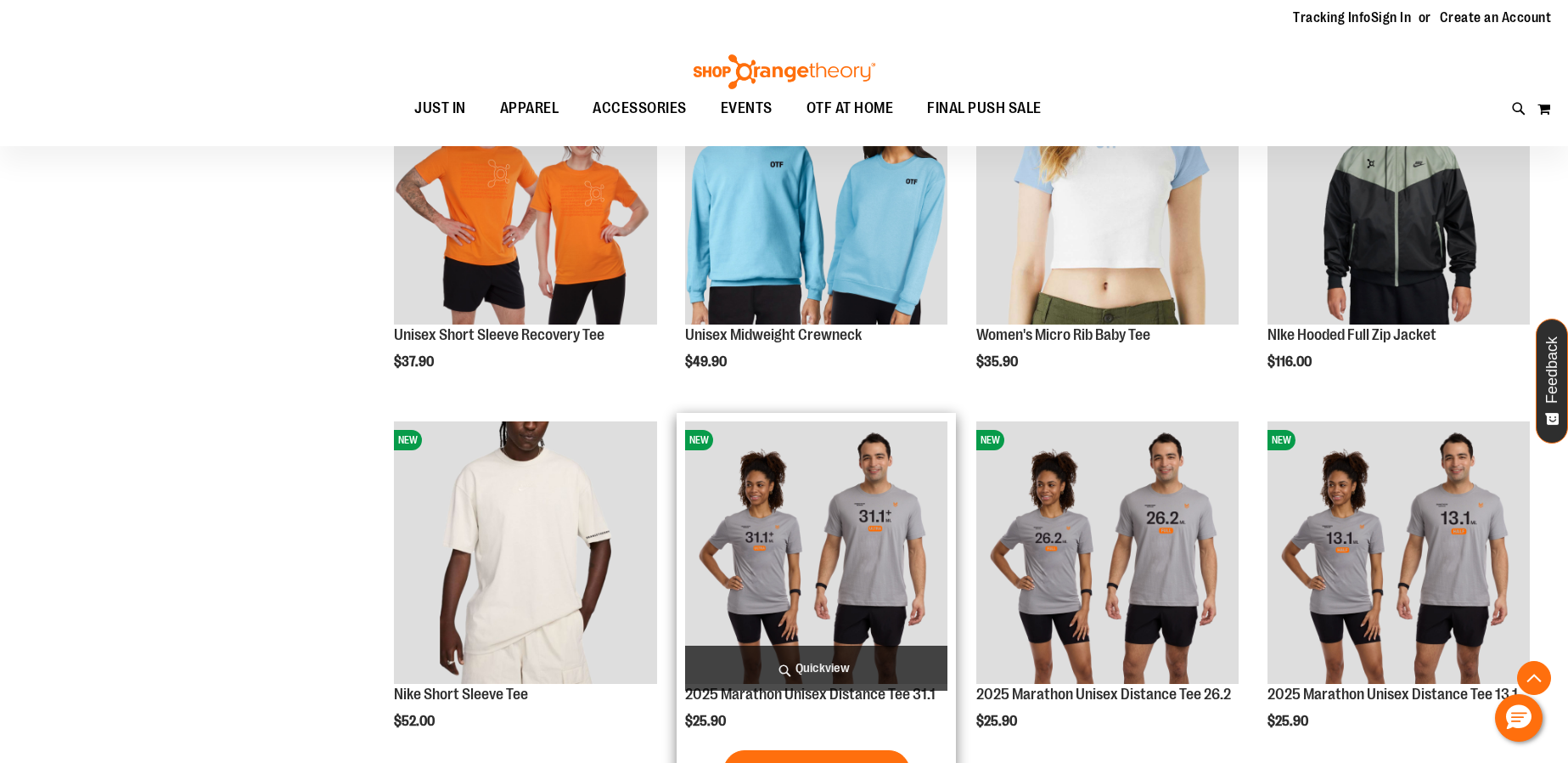
scroll to position [2307, 0]
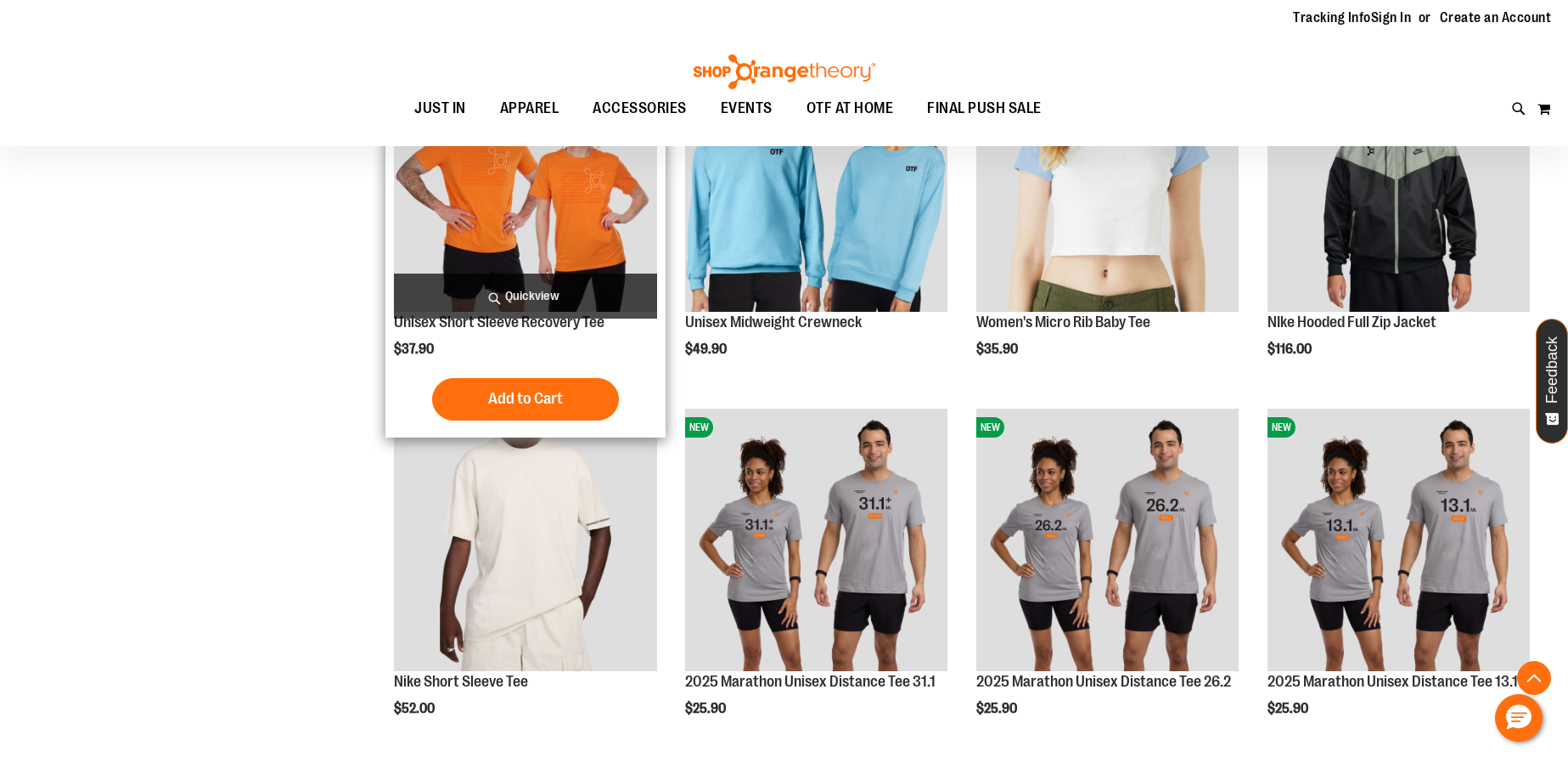
click at [511, 271] on img "product" at bounding box center [525, 181] width 263 height 263
click at [530, 226] on img "product" at bounding box center [525, 181] width 263 height 263
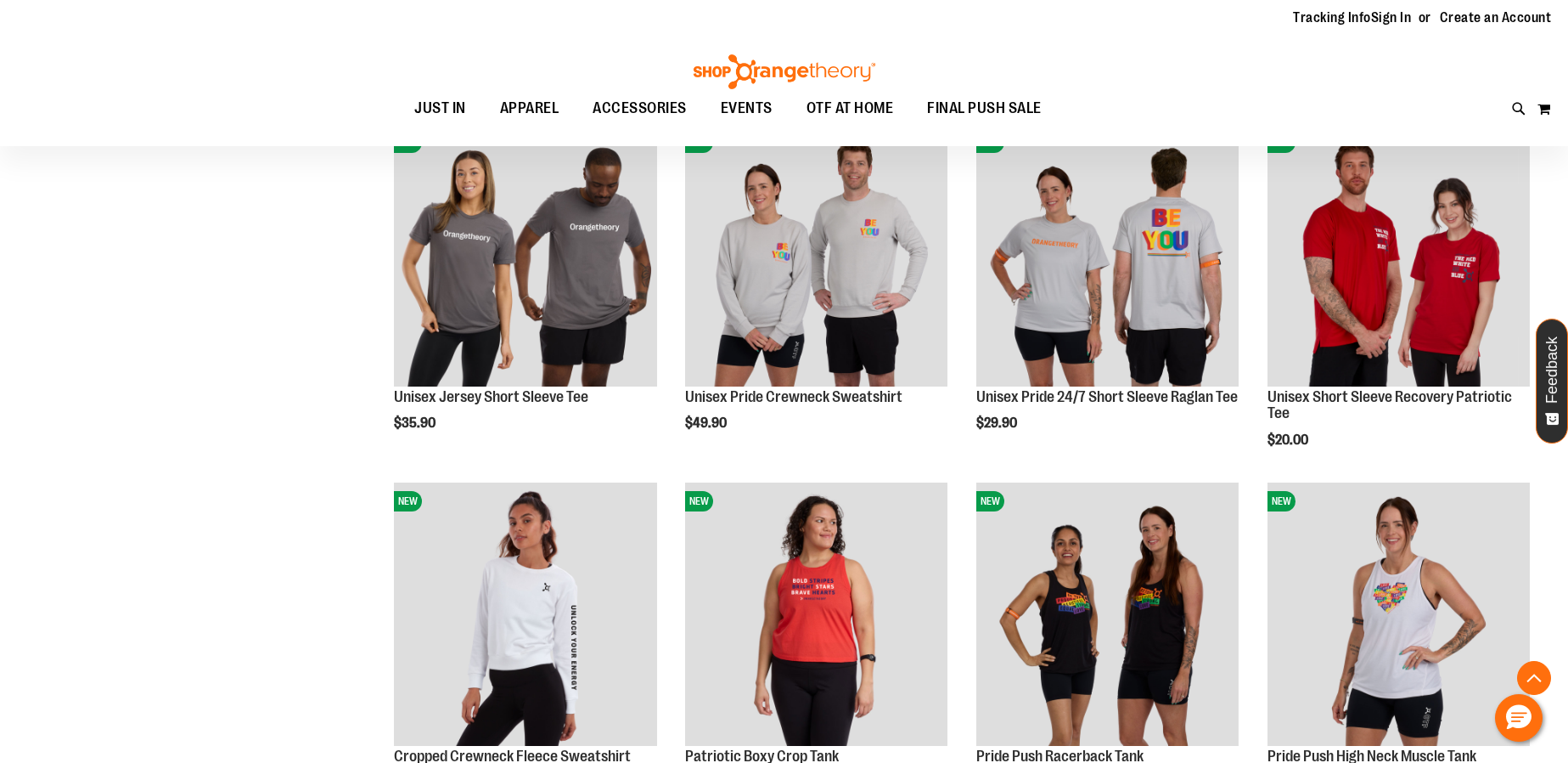
scroll to position [3212, 0]
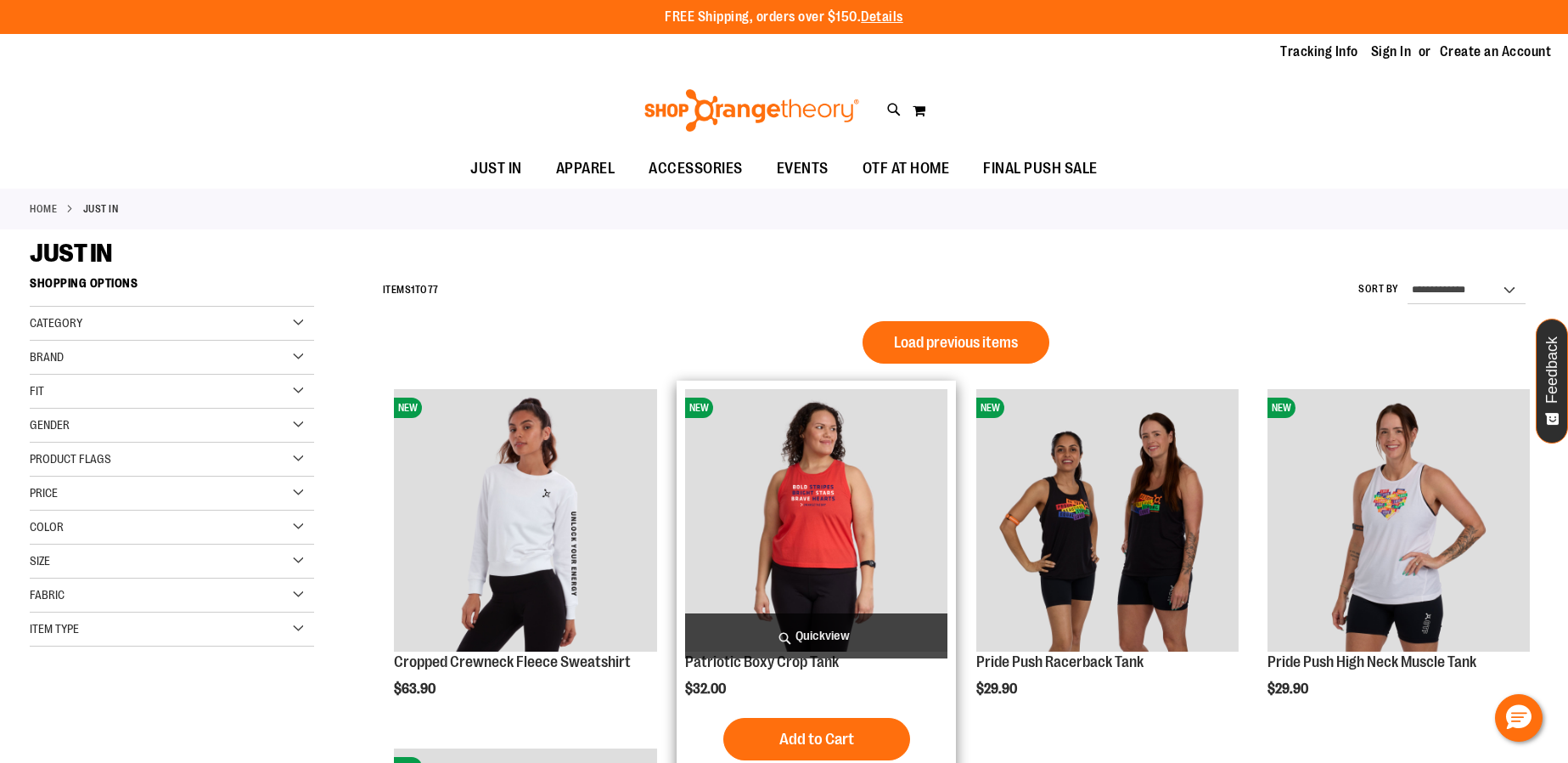
click at [845, 517] on img "product" at bounding box center [816, 521] width 263 height 263
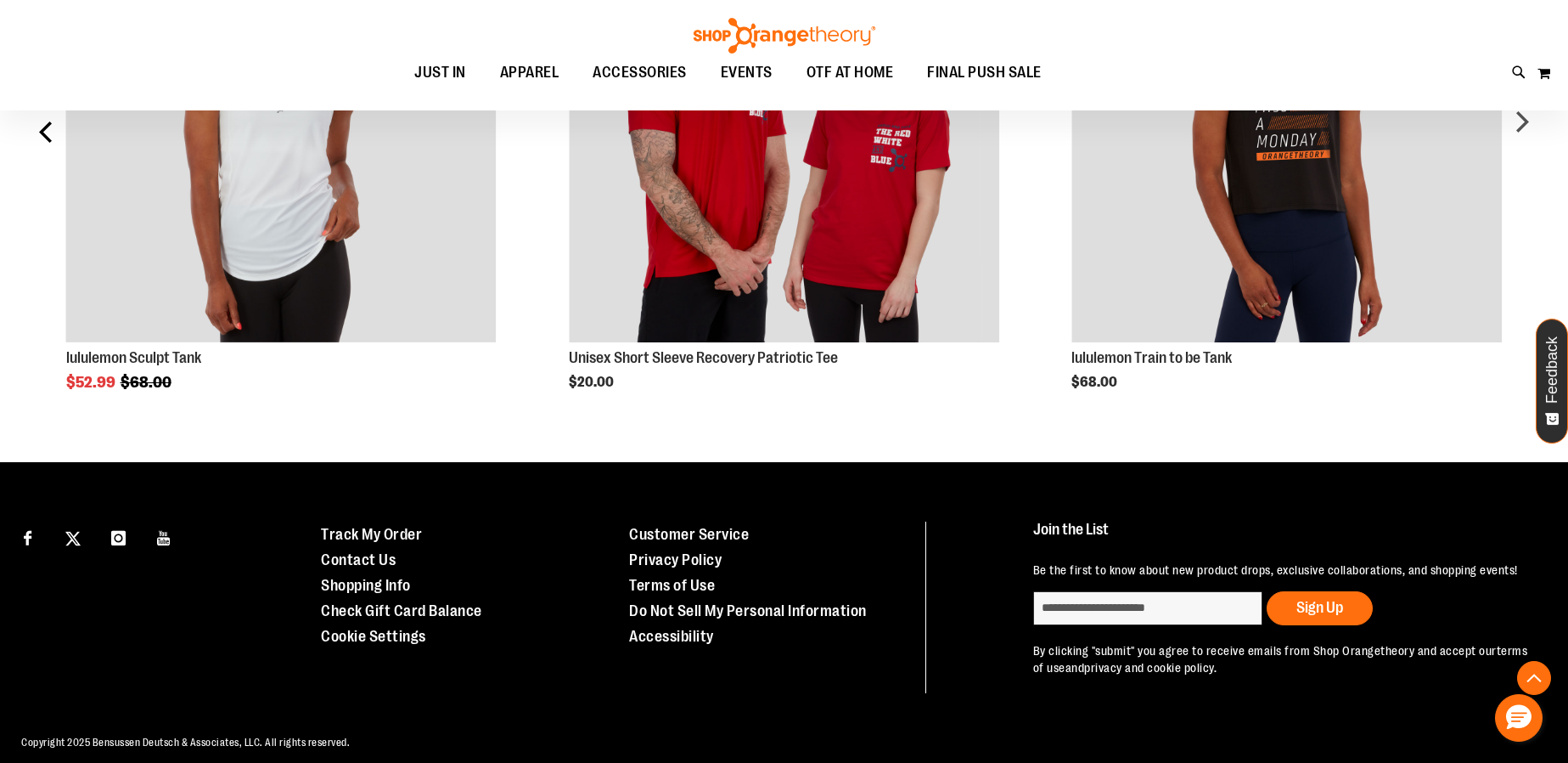
scroll to position [113, 0]
